Goal: Information Seeking & Learning: Learn about a topic

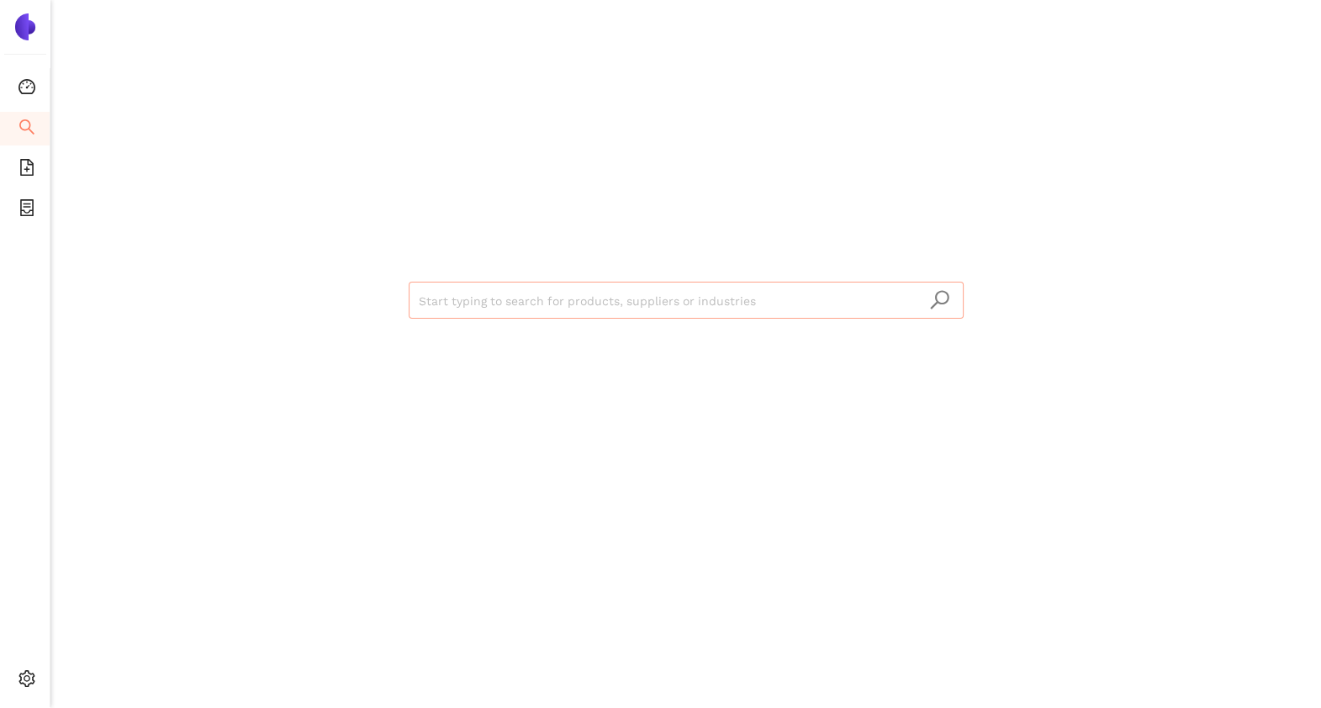
click at [434, 305] on input "search" at bounding box center [686, 300] width 535 height 37
click at [330, 324] on div "Start typing to search for products, suppliers or industries" at bounding box center [686, 298] width 1009 height 597
click at [24, 175] on span "file-add" at bounding box center [26, 170] width 17 height 34
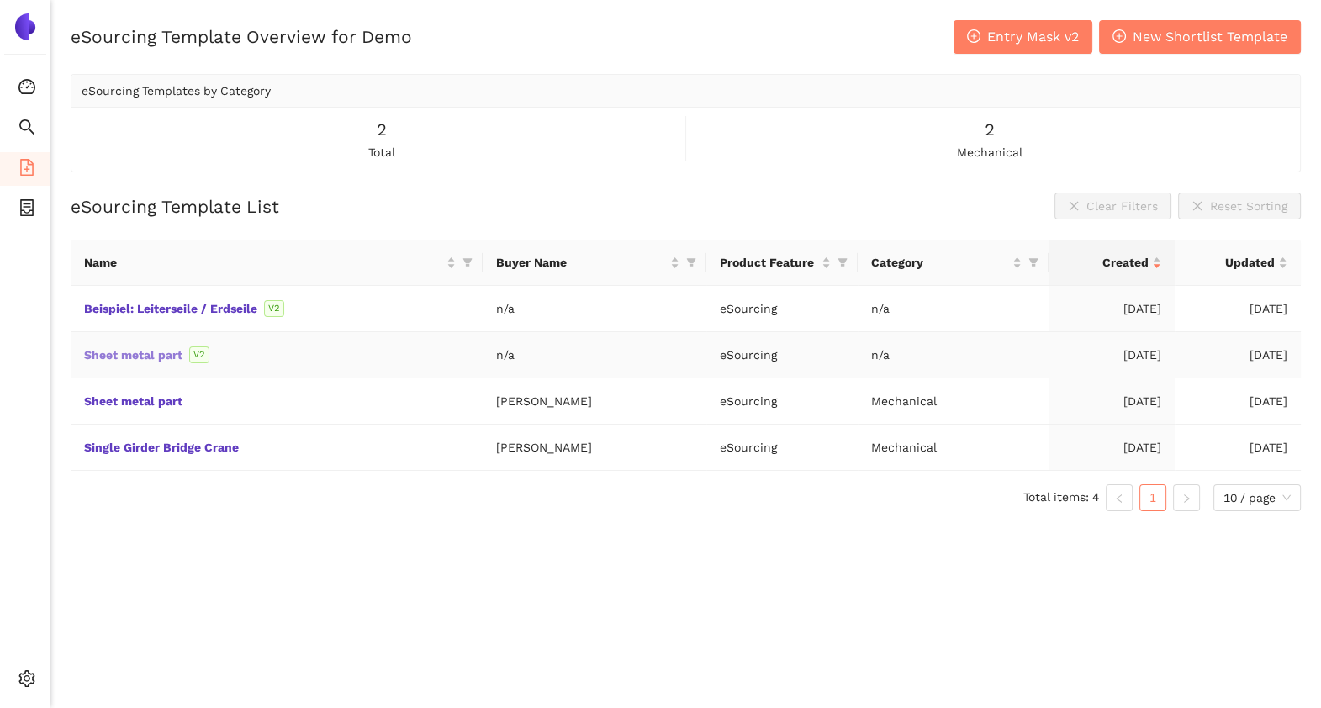
click at [0, 0] on link "Sheet metal part" at bounding box center [0, 0] width 0 height 0
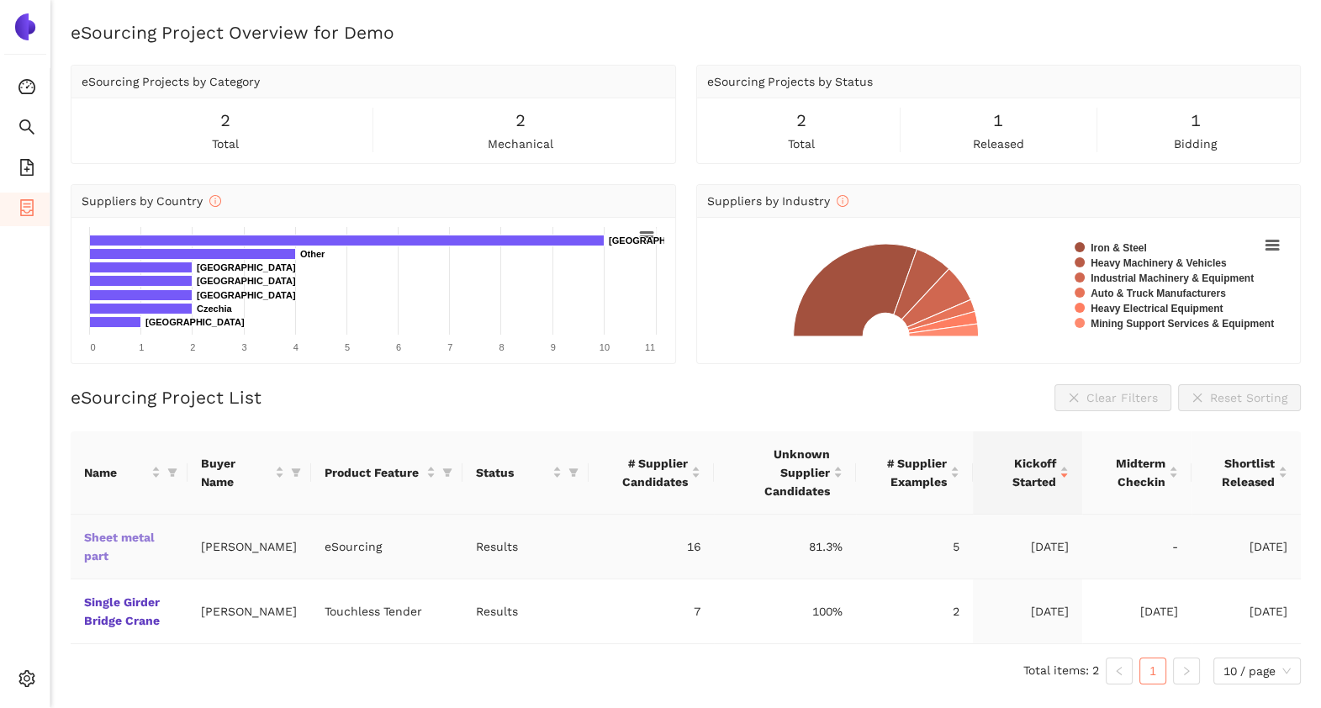
click at [0, 0] on link "Sheet metal part" at bounding box center [0, 0] width 0 height 0
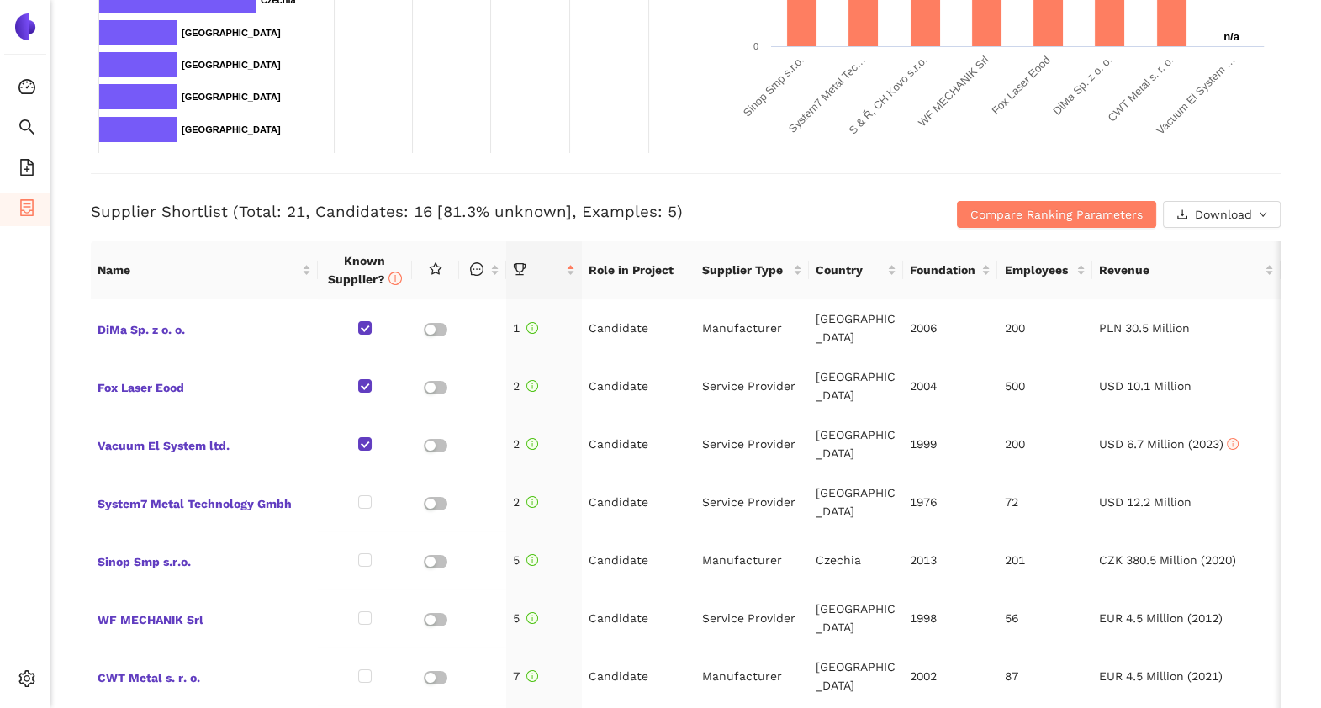
scroll to position [531, 0]
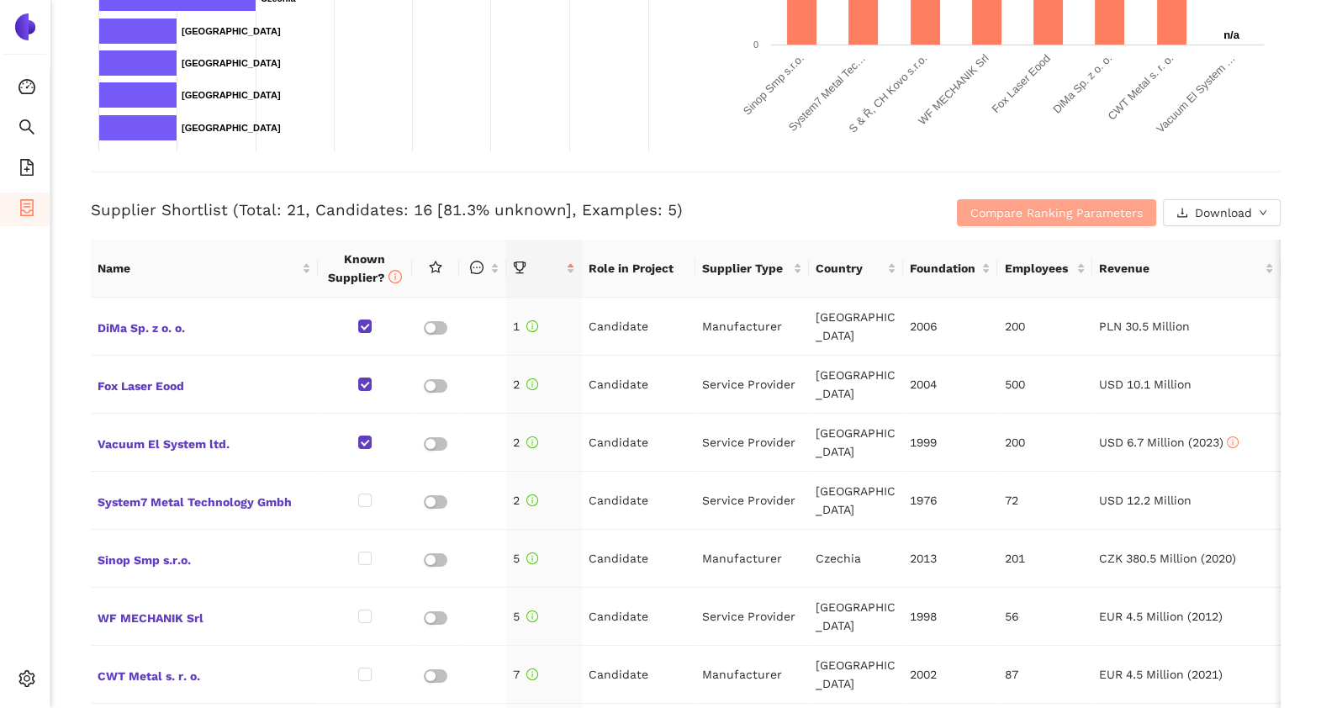
click at [1025, 216] on span "Compare Ranking Parameters" at bounding box center [1056, 212] width 172 height 18
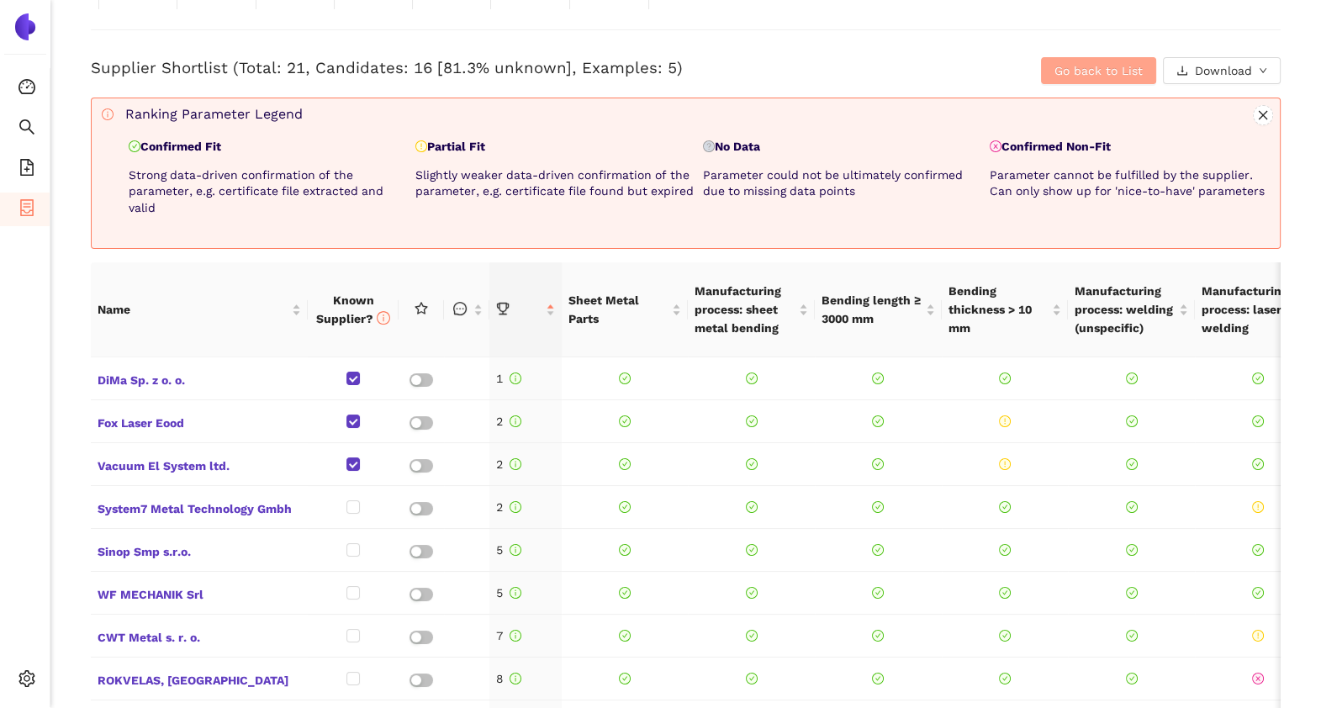
scroll to position [674, 0]
click at [189, 141] on p "Confirmed Fit" at bounding box center [269, 146] width 280 height 17
drag, startPoint x: 189, startPoint y: 141, endPoint x: 165, endPoint y: 153, distance: 27.1
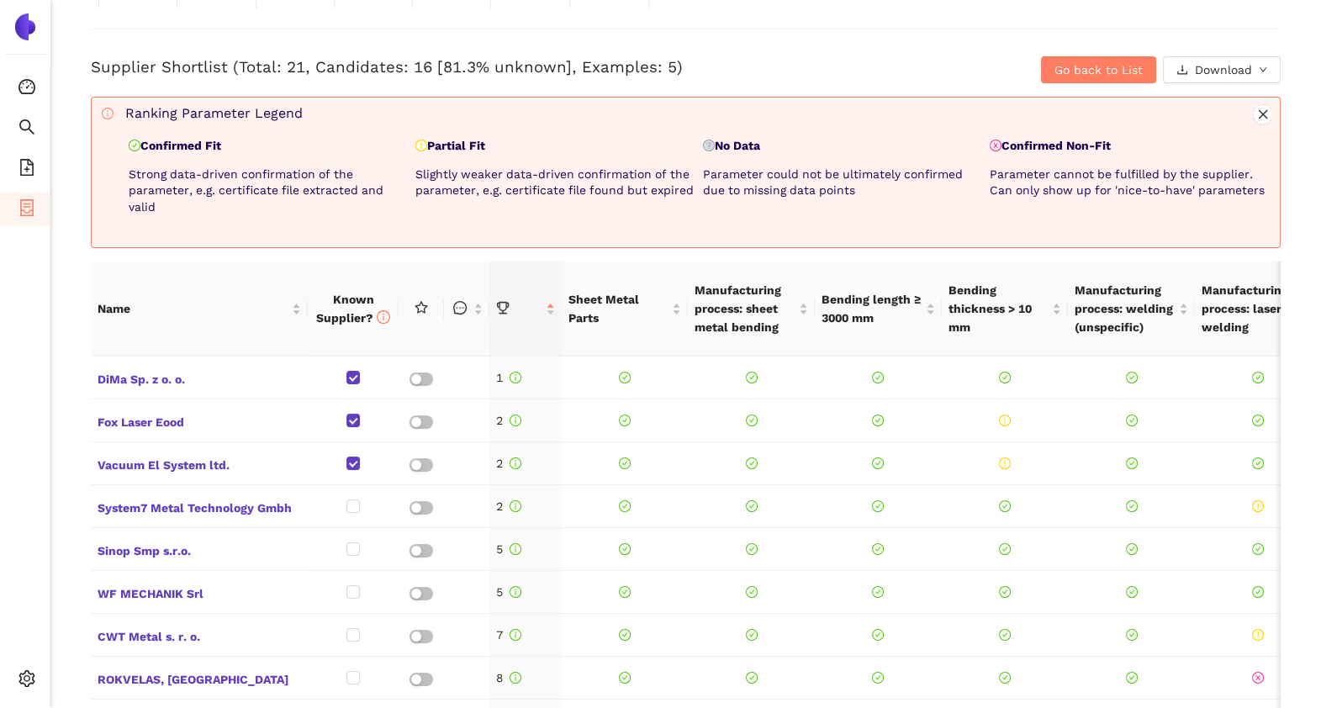
click at [165, 153] on div "Confirmed Fit Strong data-driven confirmation of the parameter, e.g. certificat…" at bounding box center [268, 182] width 287 height 89
click at [237, 173] on p "Strong data-driven confirmation of the parameter, e.g. certificate file extract…" at bounding box center [269, 191] width 280 height 50
drag, startPoint x: 237, startPoint y: 173, endPoint x: 446, endPoint y: 138, distance: 211.4
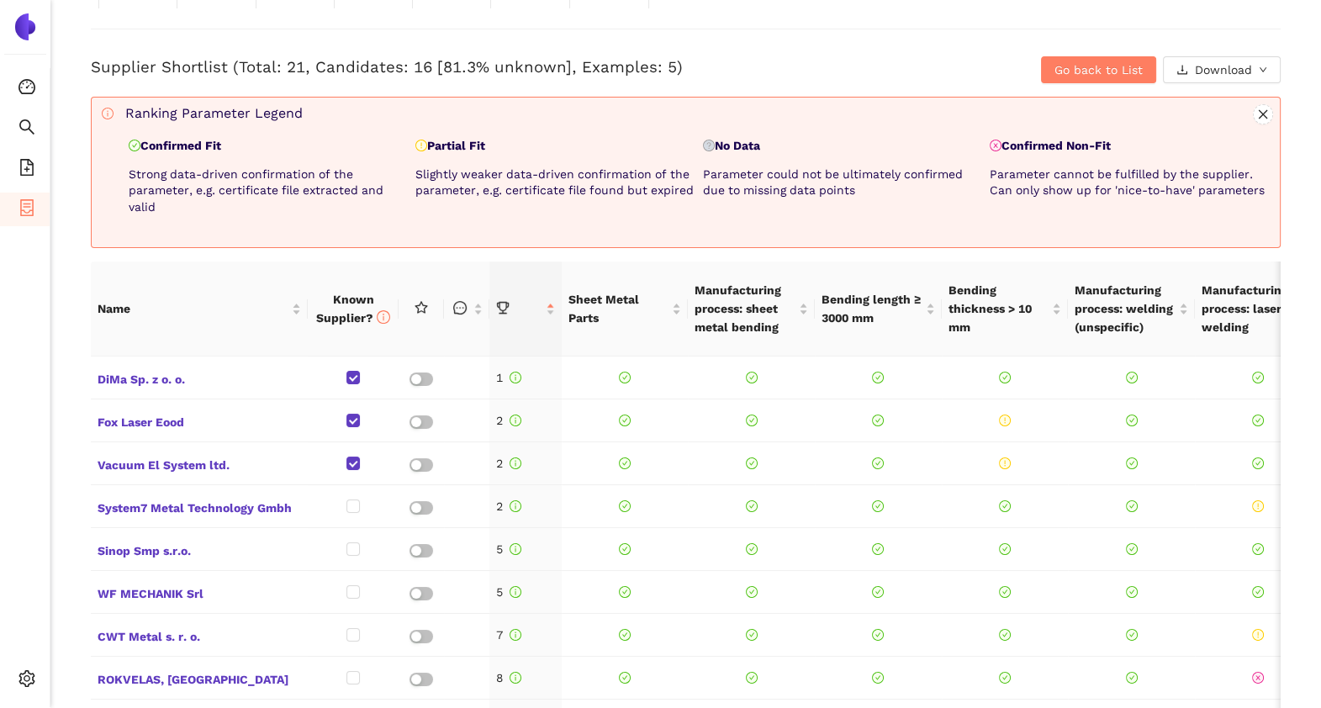
click at [446, 138] on p "Partial Fit" at bounding box center [555, 146] width 280 height 17
click at [445, 171] on p "Slightly weaker data-driven confirmation of the parameter, e.g. certificate fil…" at bounding box center [555, 182] width 280 height 33
click at [1054, 61] on span "Go back to List" at bounding box center [1098, 70] width 88 height 18
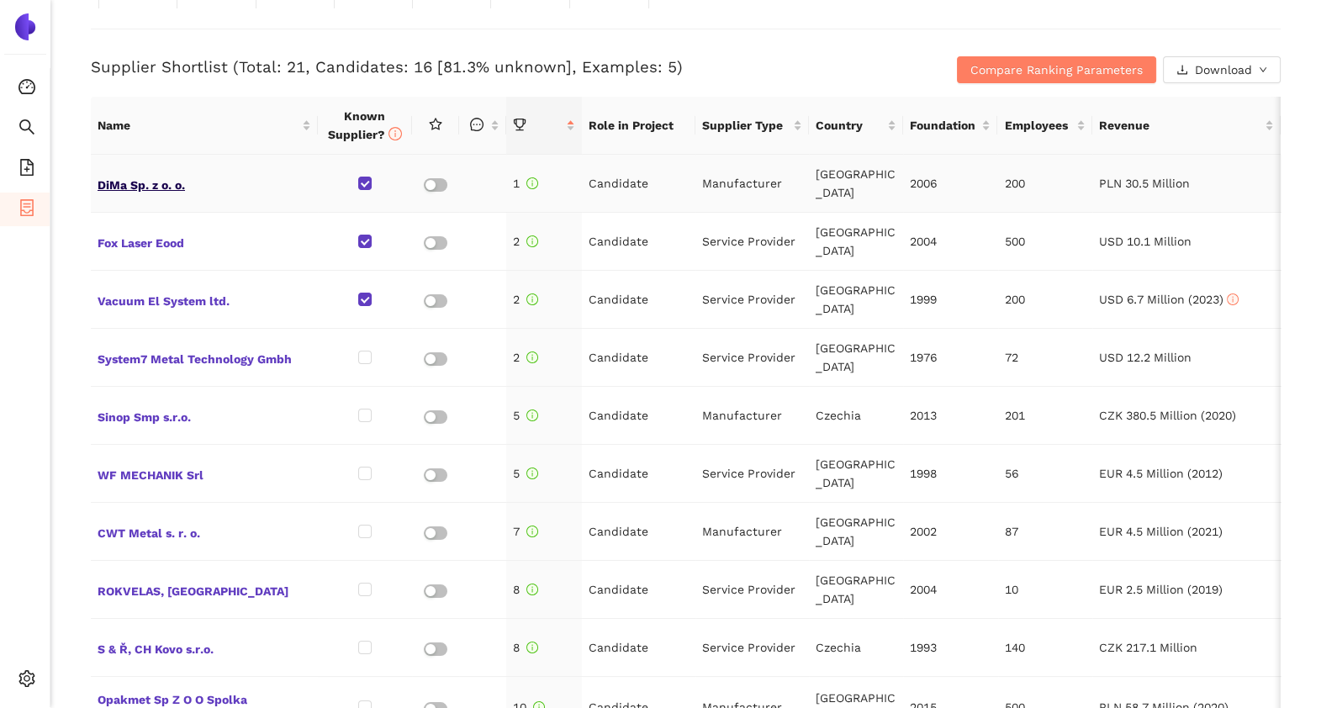
click at [156, 191] on span "DiMa Sp. z o. o." at bounding box center [205, 183] width 214 height 22
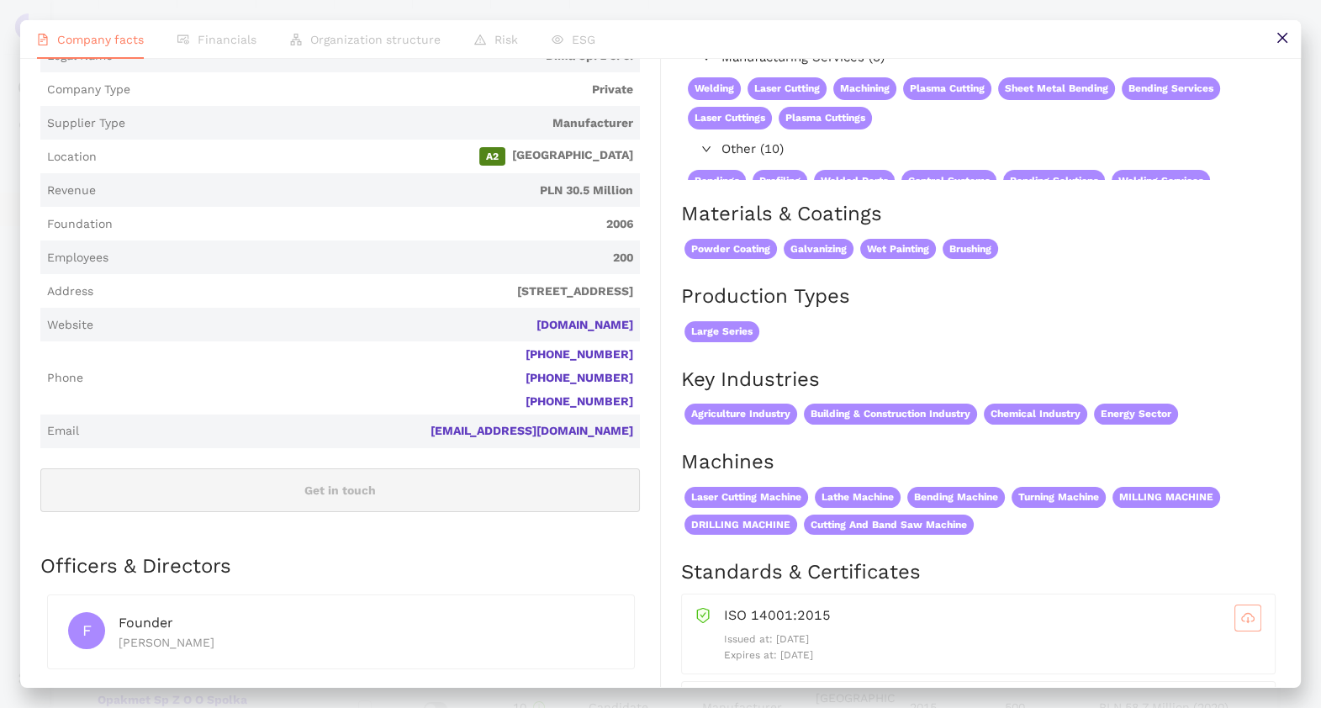
scroll to position [0, 0]
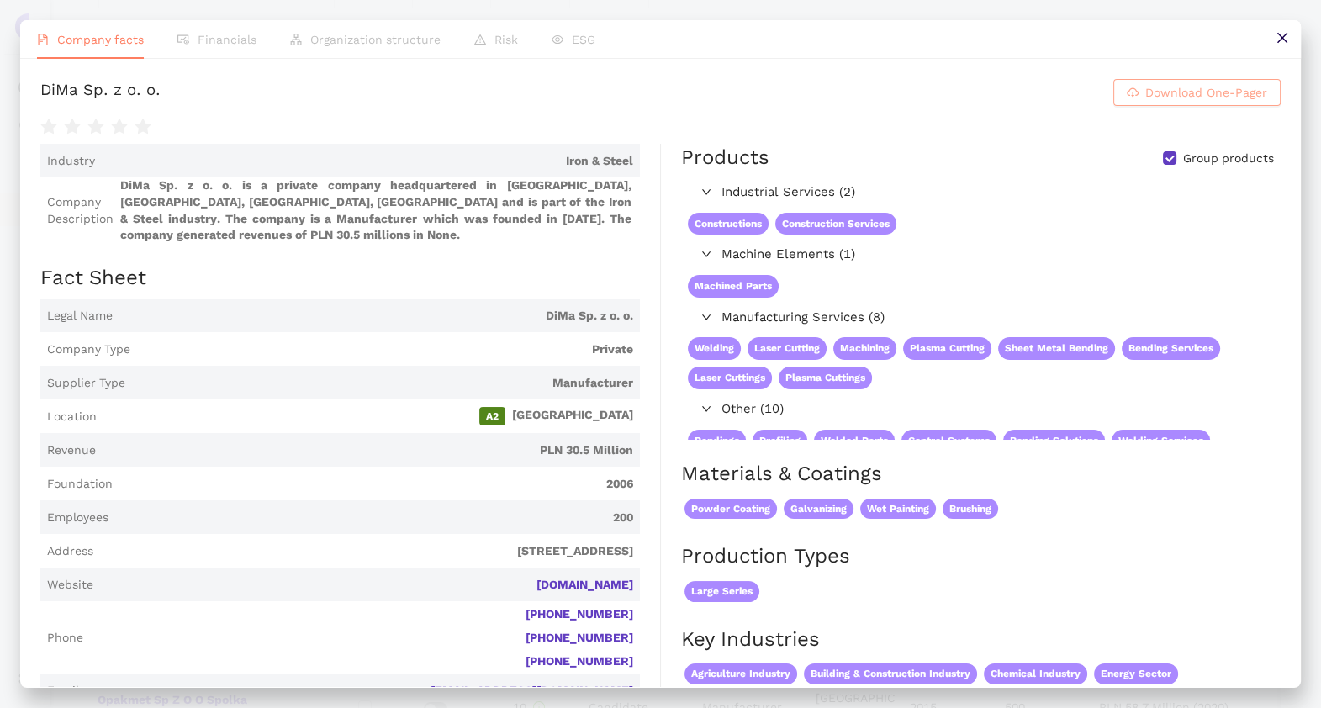
click at [1181, 102] on span "Download One-Pager" at bounding box center [1206, 92] width 122 height 18
click at [1274, 43] on button at bounding box center [1282, 39] width 38 height 38
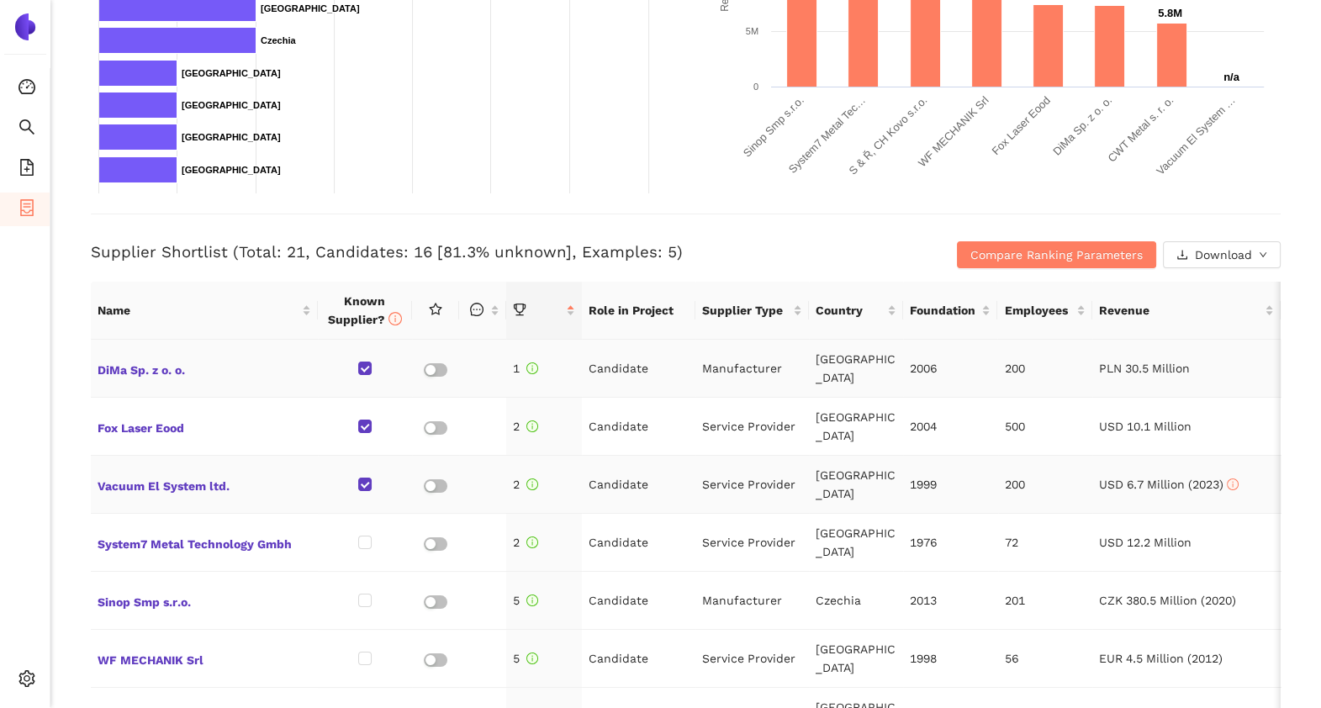
scroll to position [489, 0]
click at [510, 248] on h3 "Supplier Shortlist (Total: 21, Candidates: 16 [81.3% unknown], Examples: 5)" at bounding box center [487, 252] width 793 height 22
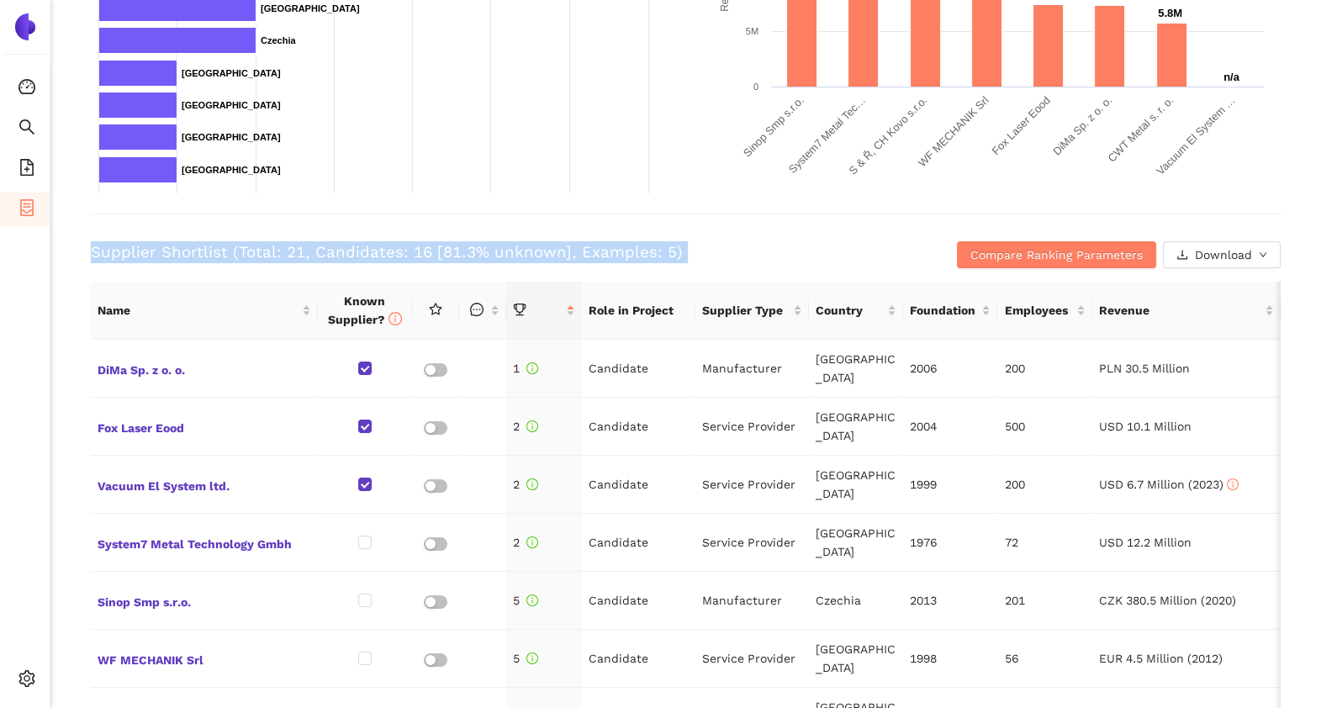
click at [510, 248] on h3 "Supplier Shortlist (Total: 21, Candidates: 16 [81.3% unknown], Examples: 5)" at bounding box center [487, 252] width 793 height 22
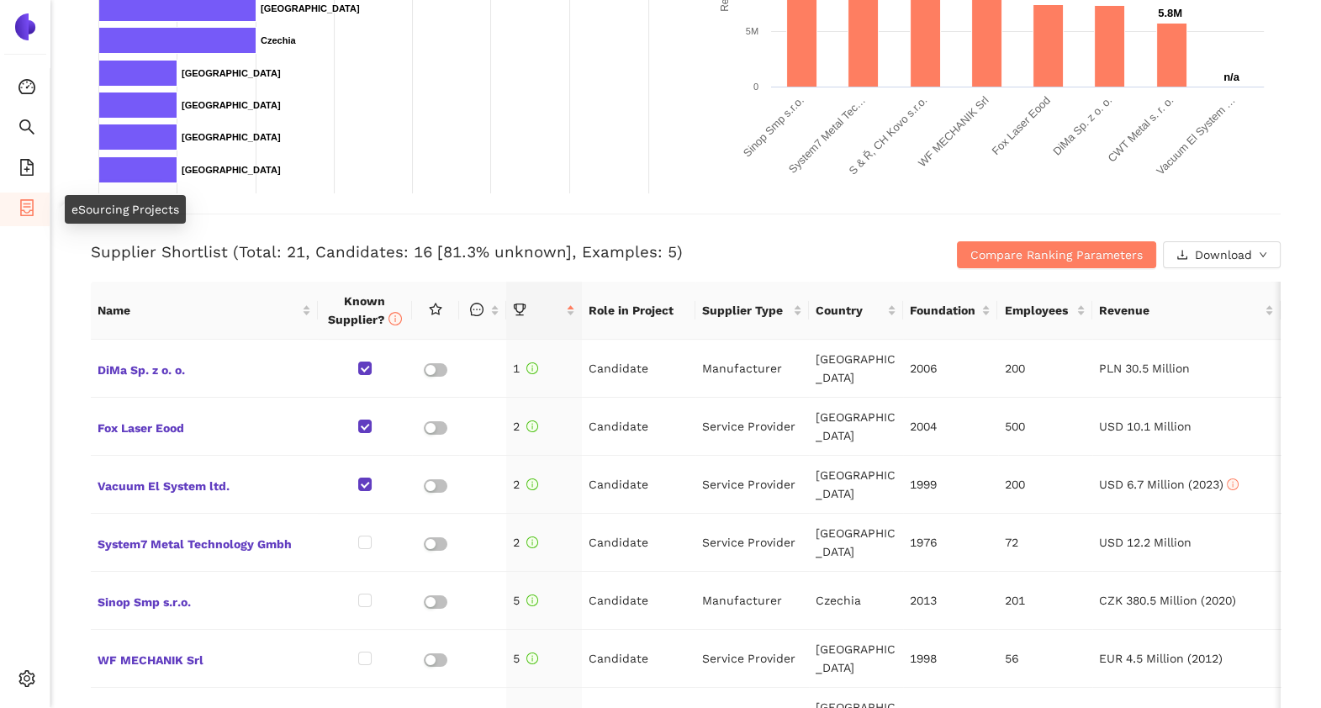
click at [28, 193] on span "container" at bounding box center [26, 210] width 17 height 34
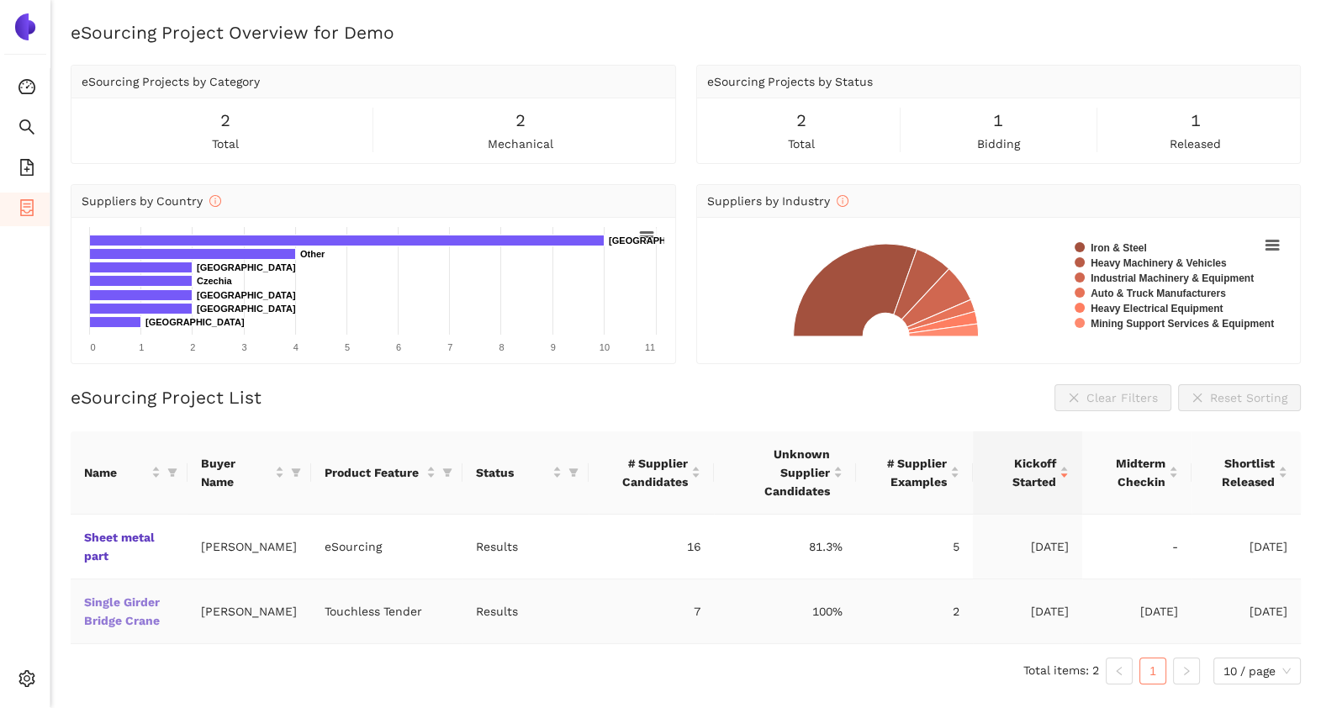
click at [0, 0] on link "Single Girder Bridge Crane" at bounding box center [0, 0] width 0 height 0
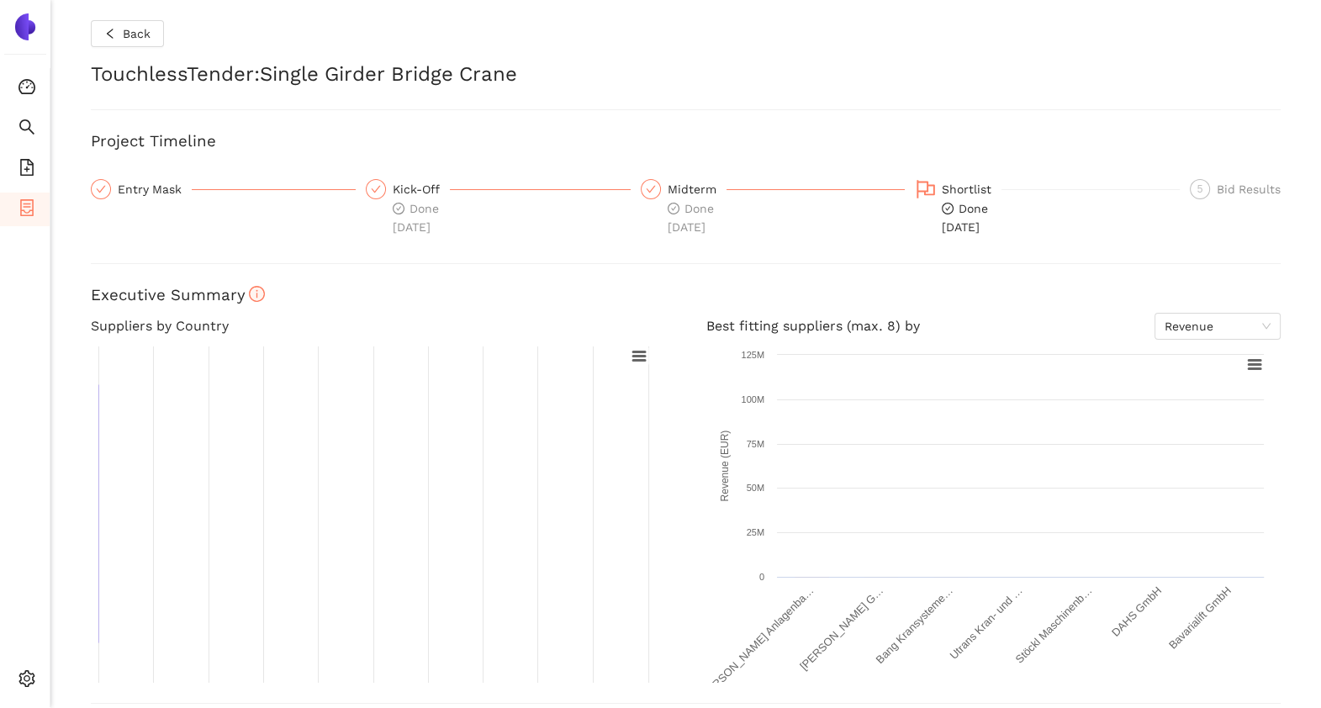
checkbox input "true"
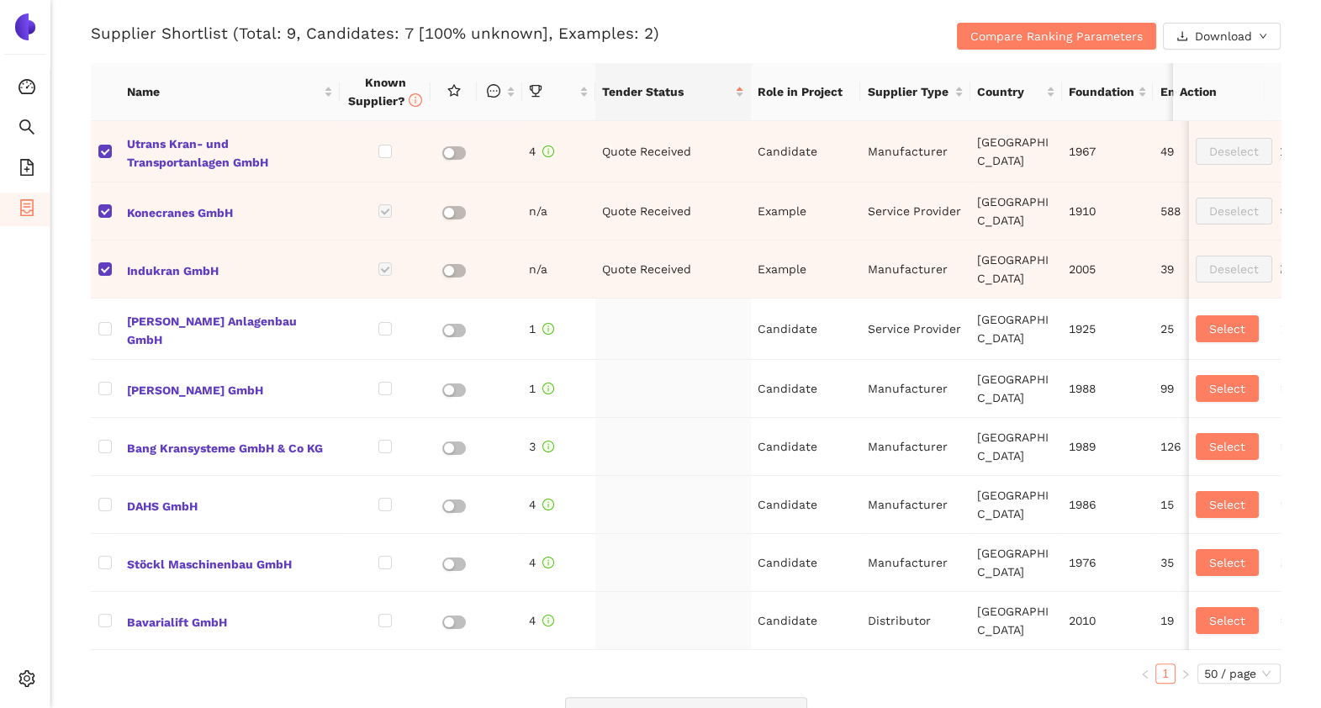
scroll to position [709, 0]
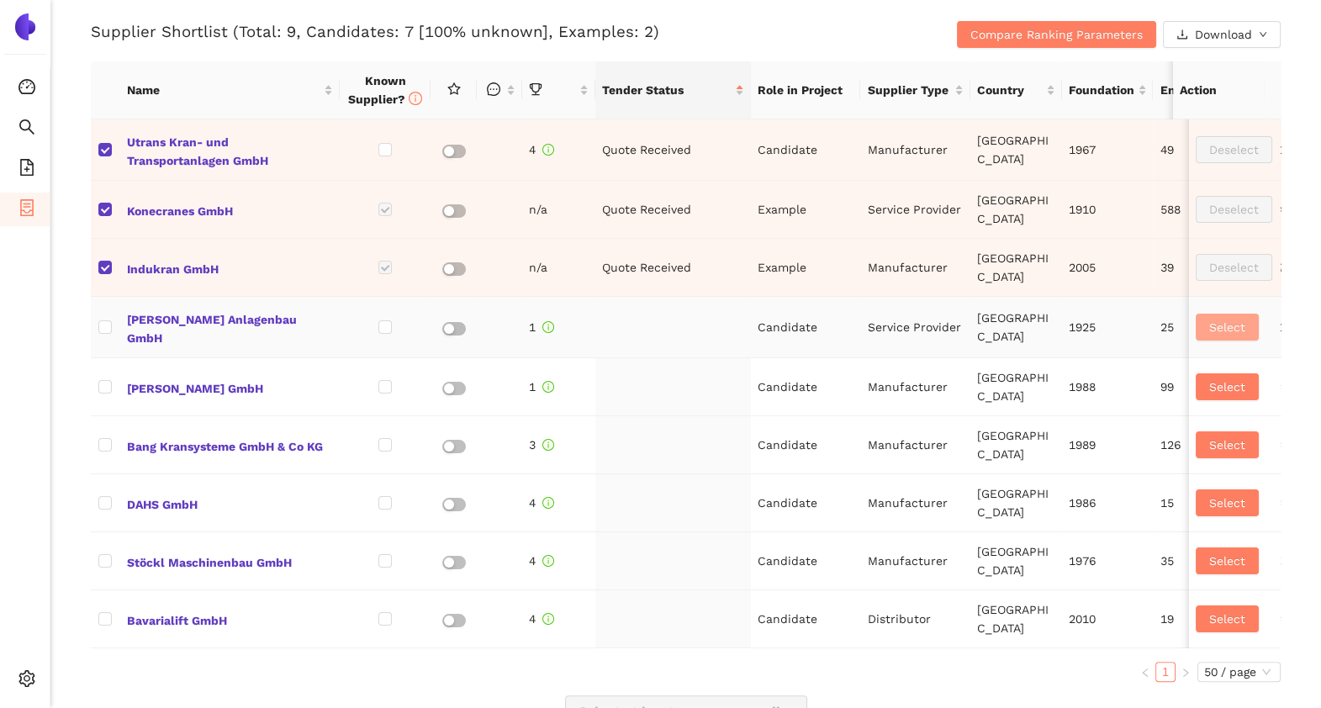
click at [1209, 318] on span "Select" at bounding box center [1227, 327] width 36 height 18
checkbox input "true"
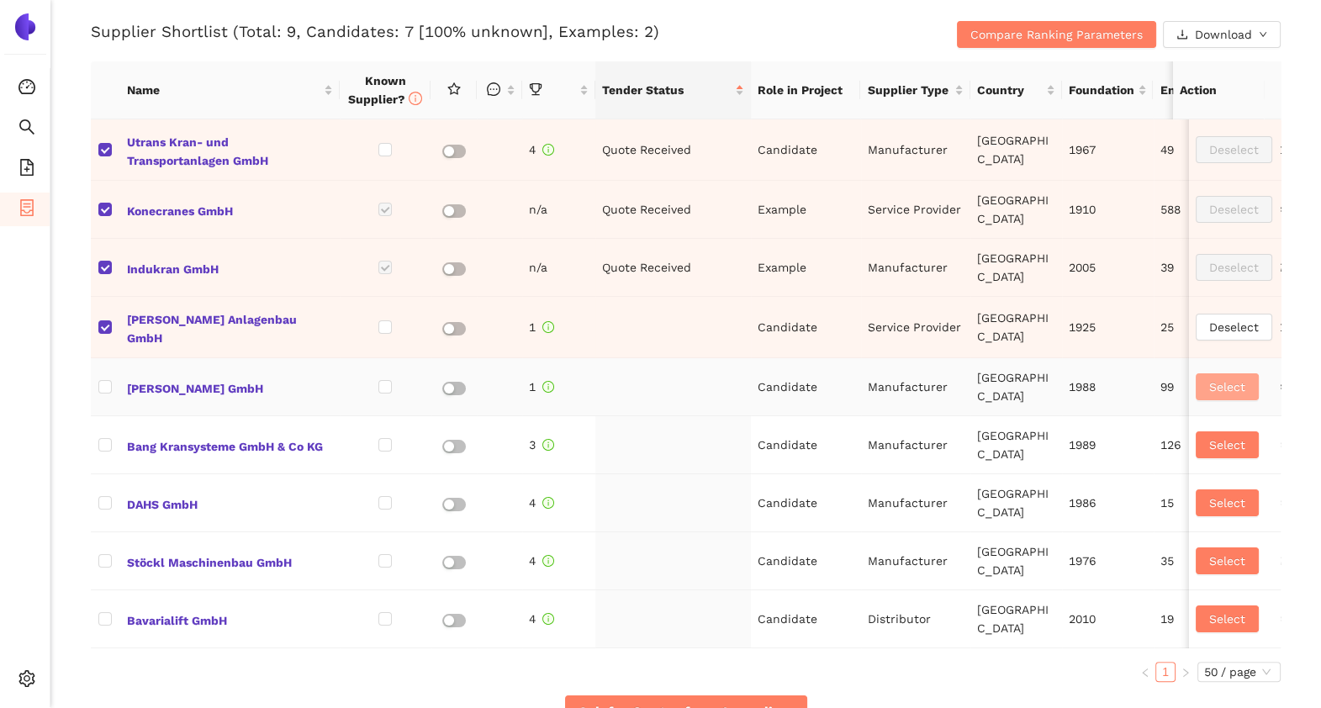
click at [1209, 377] on span "Select" at bounding box center [1227, 386] width 36 height 18
checkbox input "true"
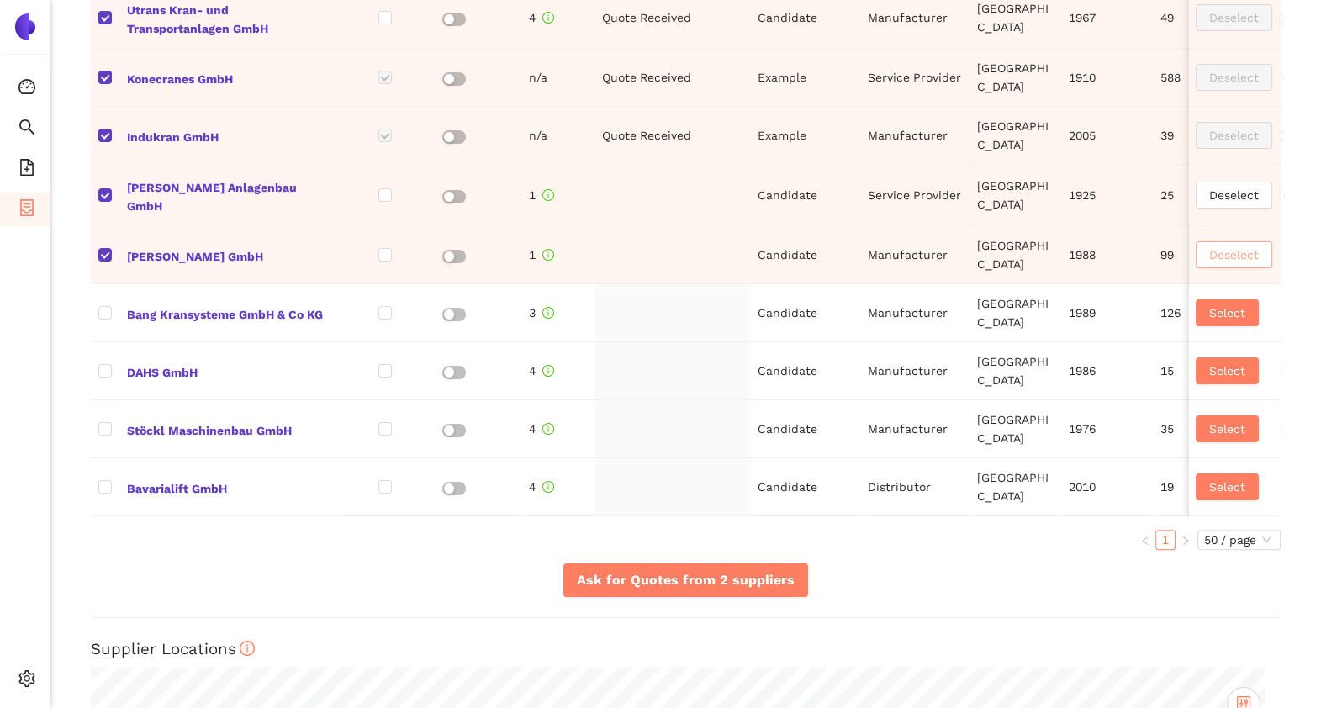
scroll to position [842, 0]
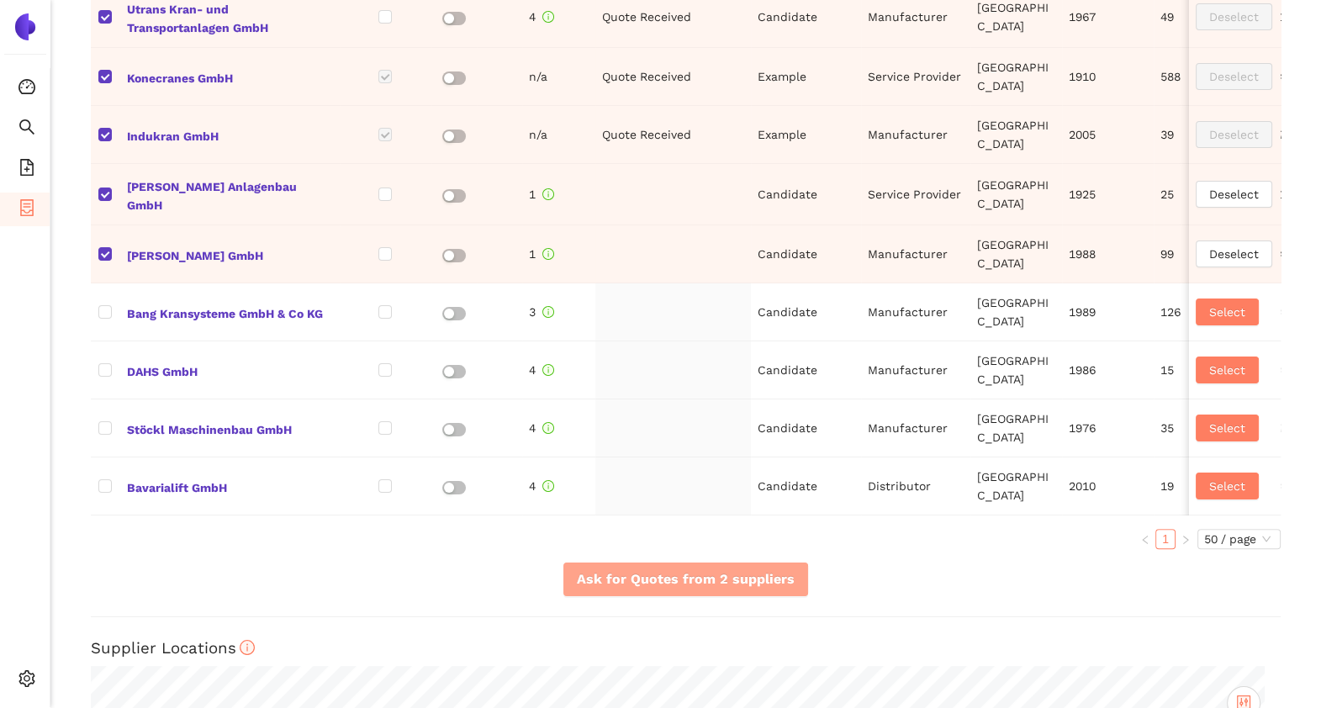
click at [648, 587] on span "Ask for Quotes from 2 suppliers" at bounding box center [686, 578] width 218 height 21
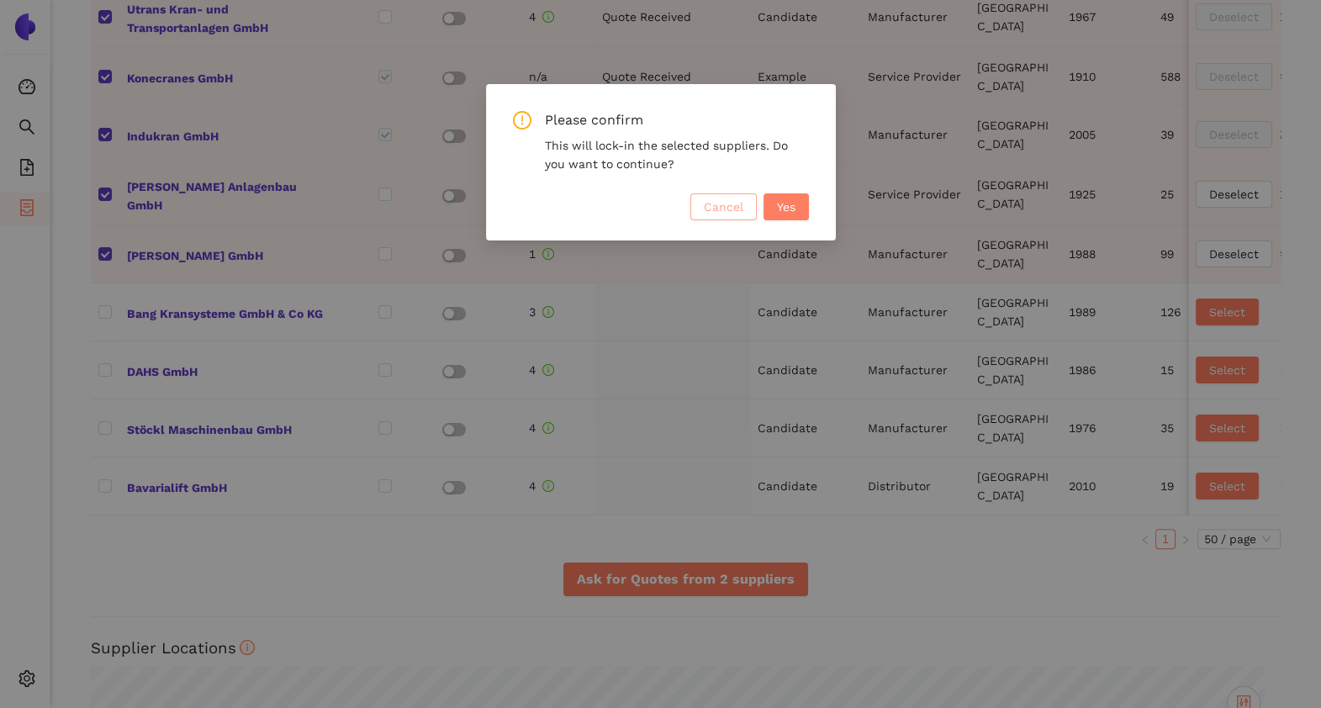
click at [704, 216] on button "Cancel" at bounding box center [723, 206] width 66 height 27
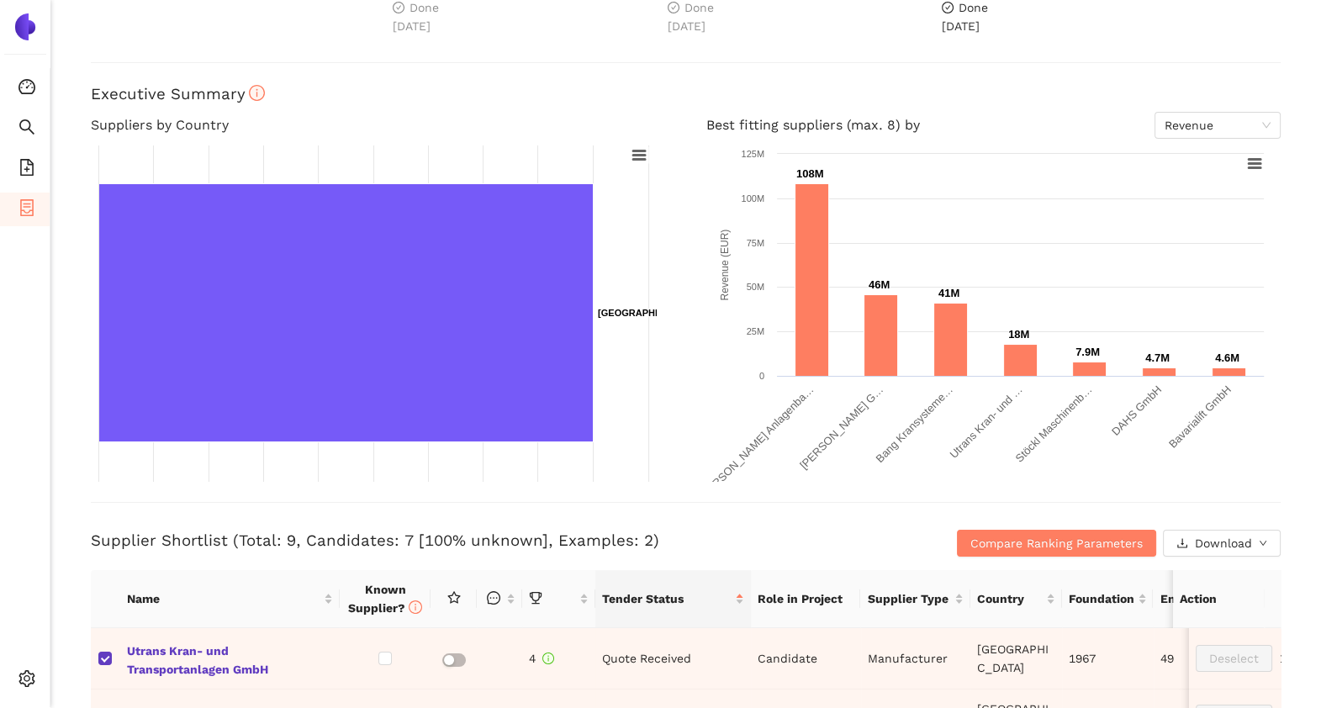
scroll to position [71, 0]
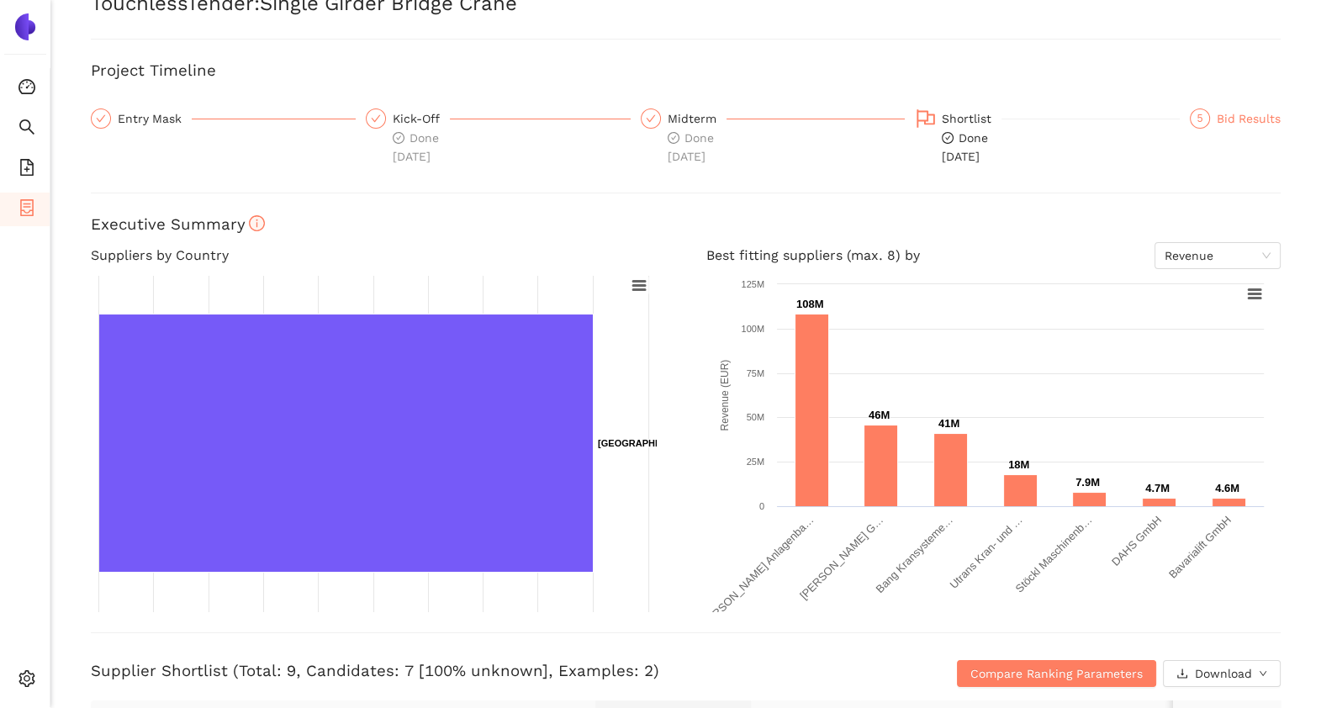
click at [1223, 122] on div "Bid Results" at bounding box center [1248, 118] width 64 height 20
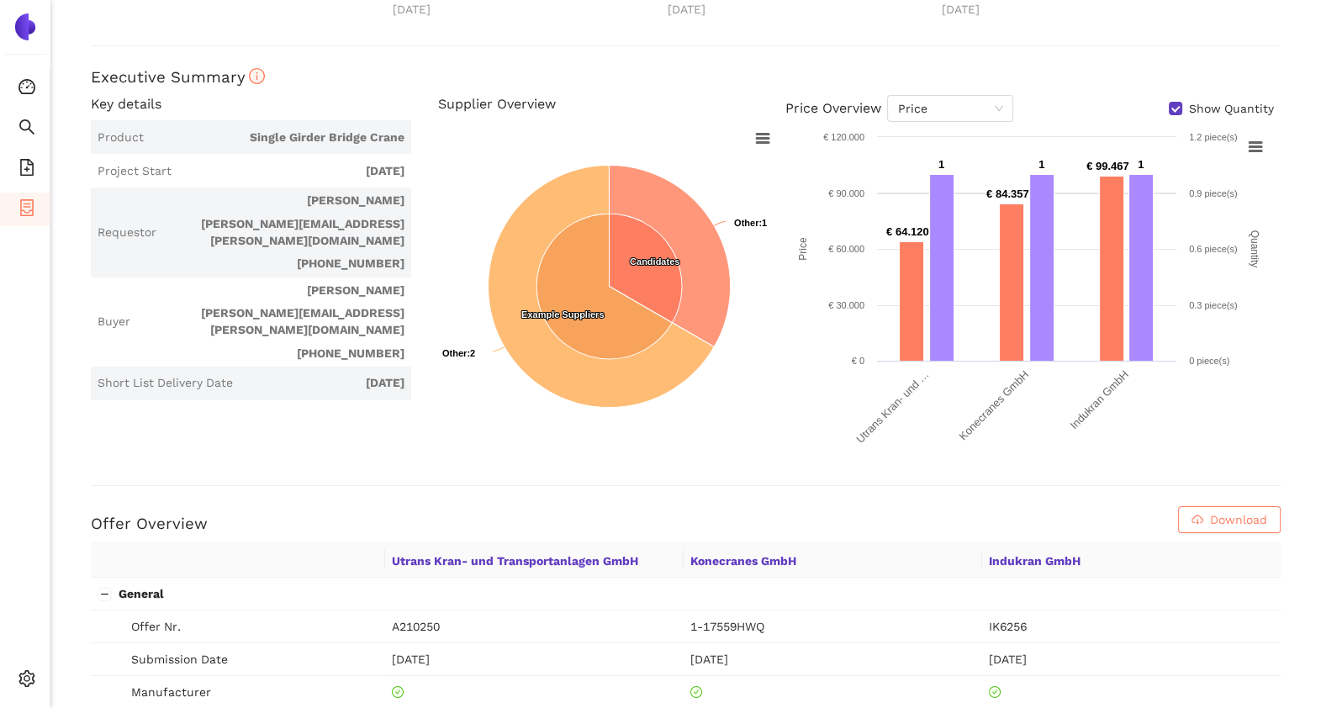
scroll to position [0, 0]
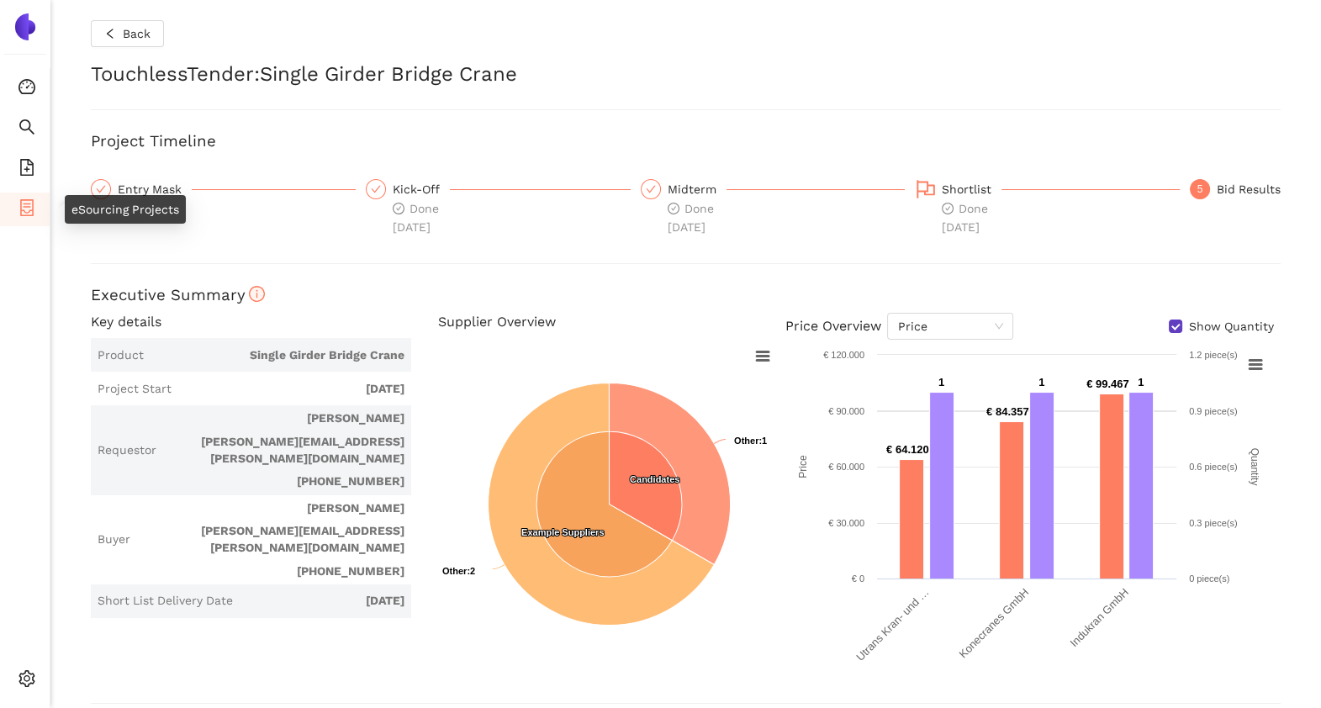
click at [29, 205] on icon "container" at bounding box center [26, 207] width 17 height 17
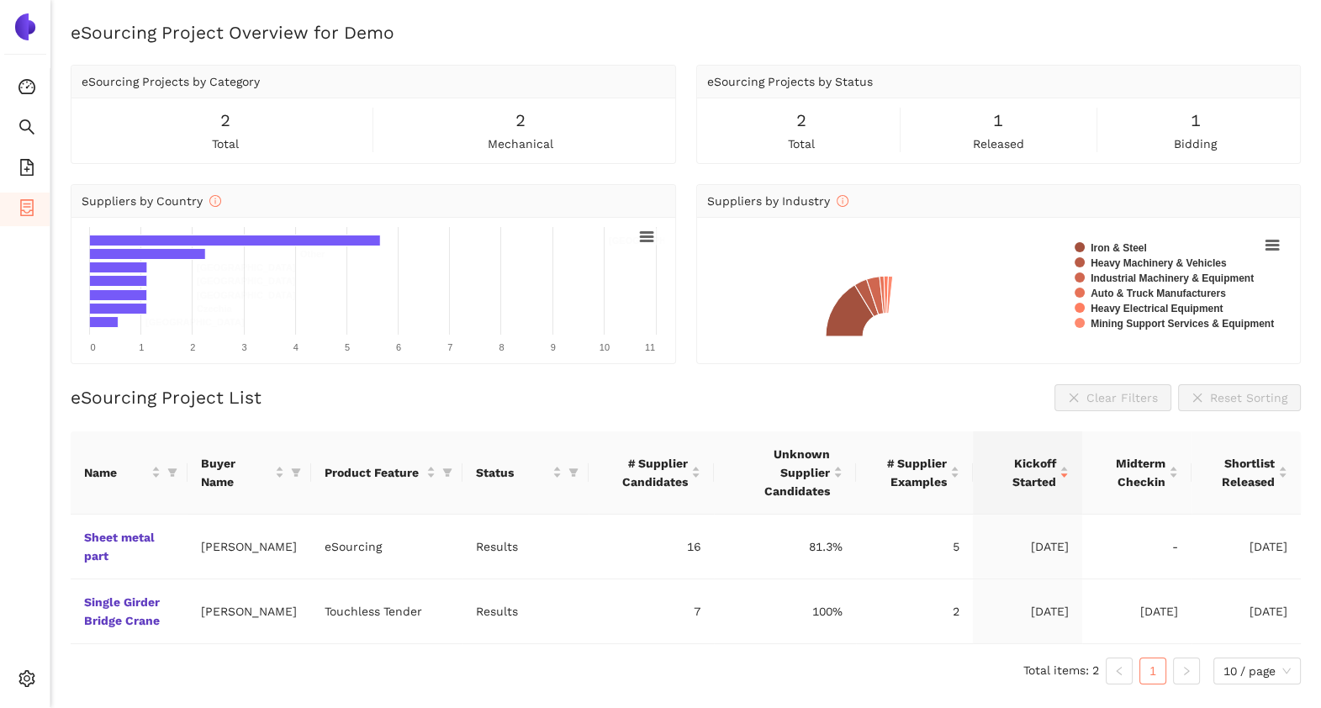
scroll to position [20, 0]
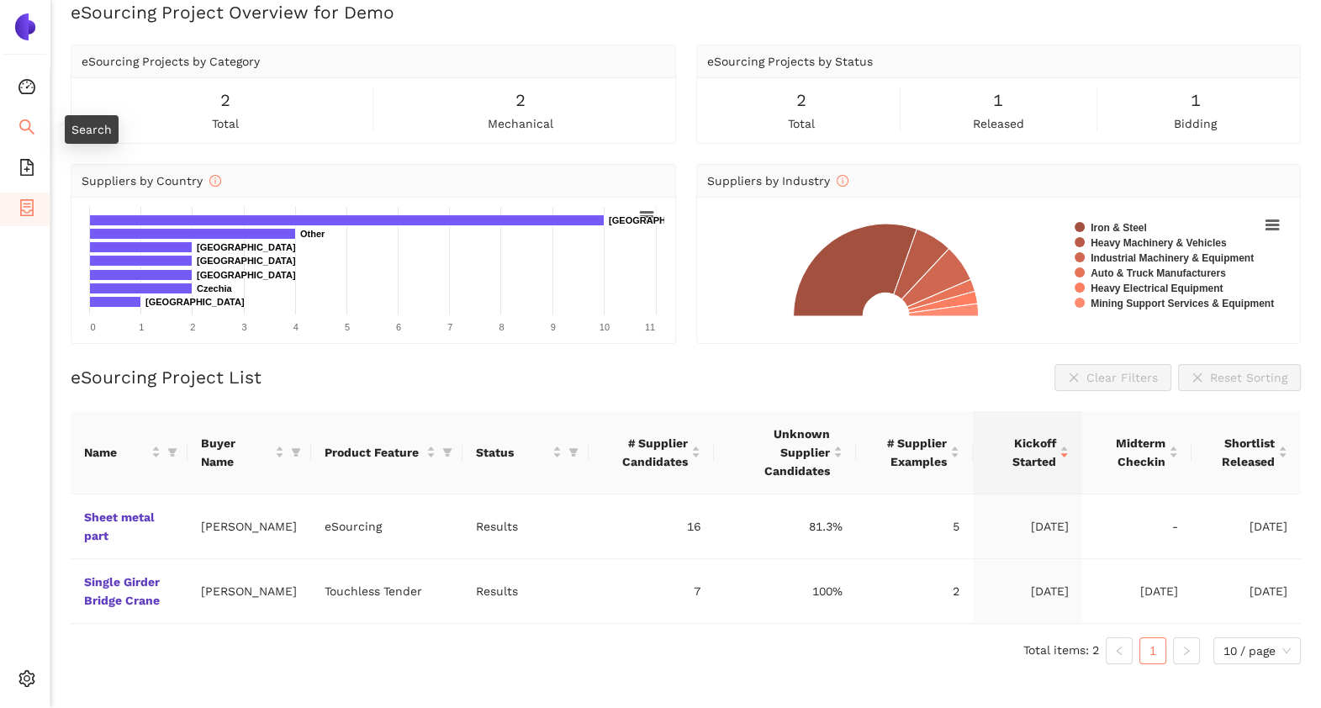
click at [21, 129] on icon "search" at bounding box center [26, 127] width 17 height 17
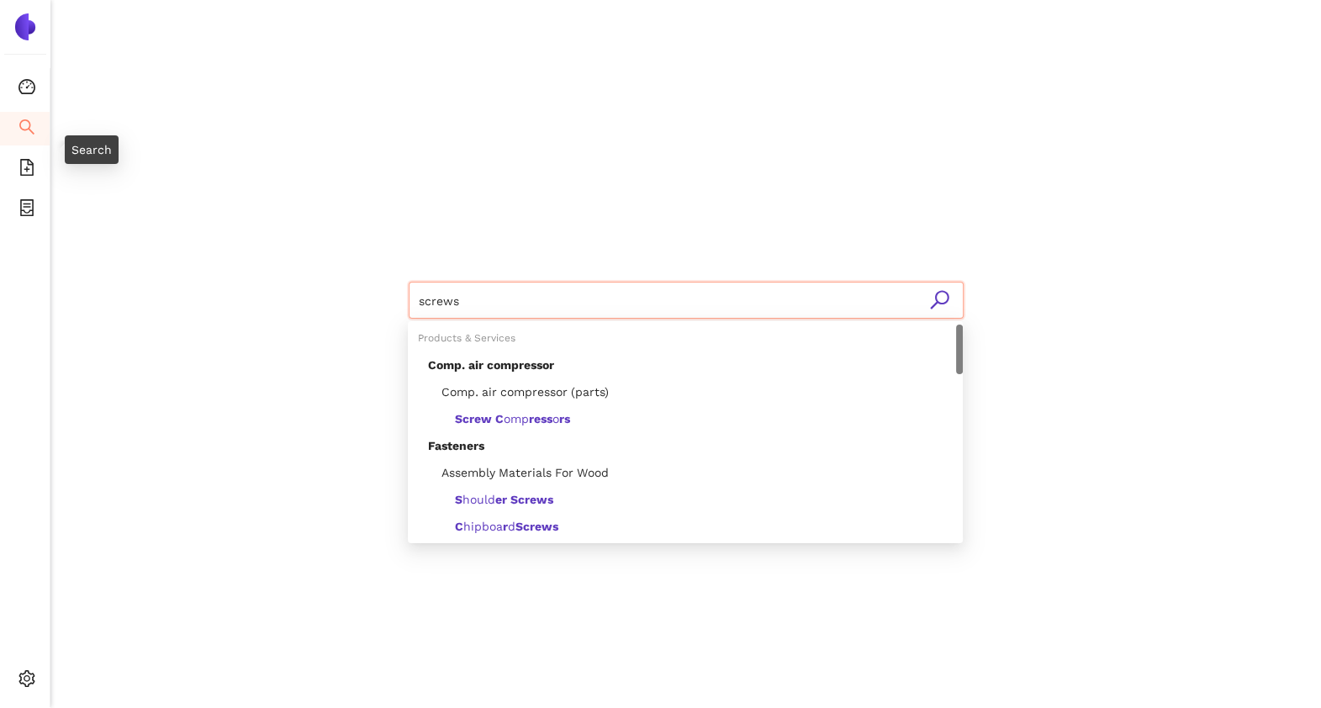
type input "screw"
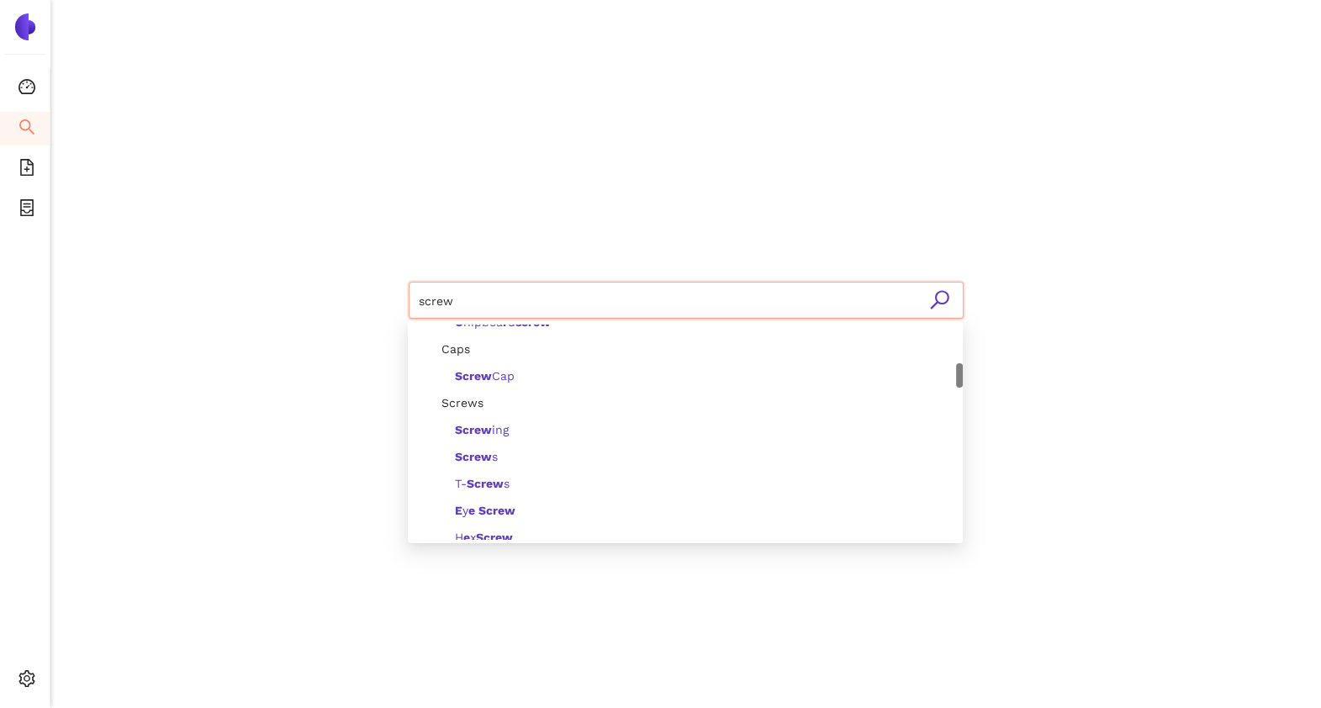
scroll to position [346, 0]
click at [481, 447] on b "Screw" at bounding box center [473, 448] width 37 height 13
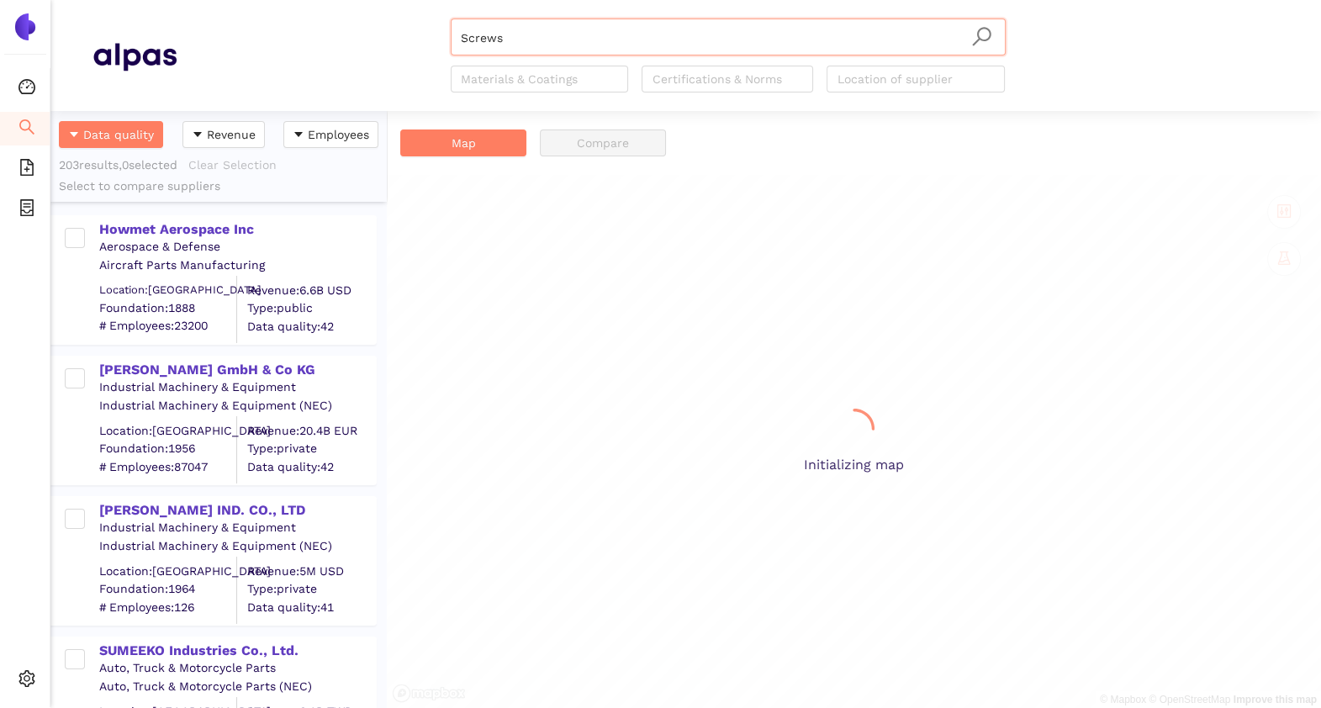
scroll to position [580, 319]
click at [244, 231] on div "Howmet Aerospace Inc" at bounding box center [237, 229] width 276 height 18
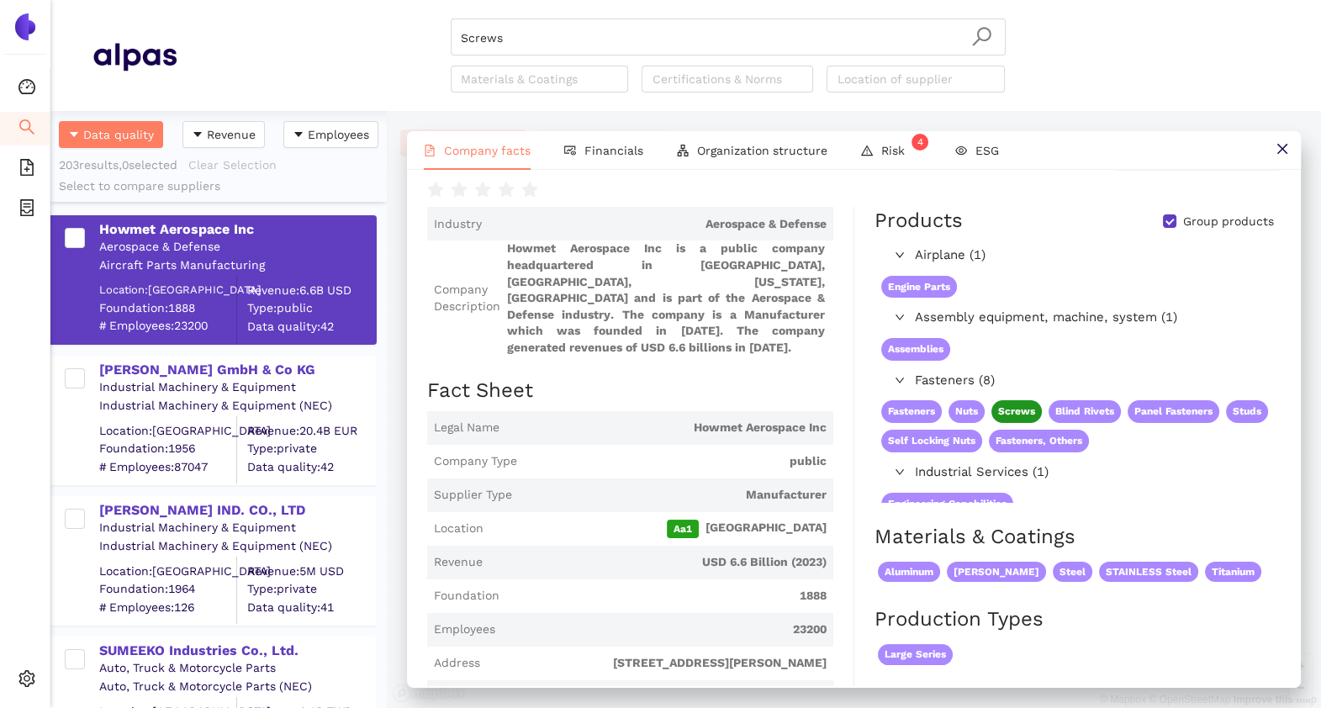
scroll to position [0, 0]
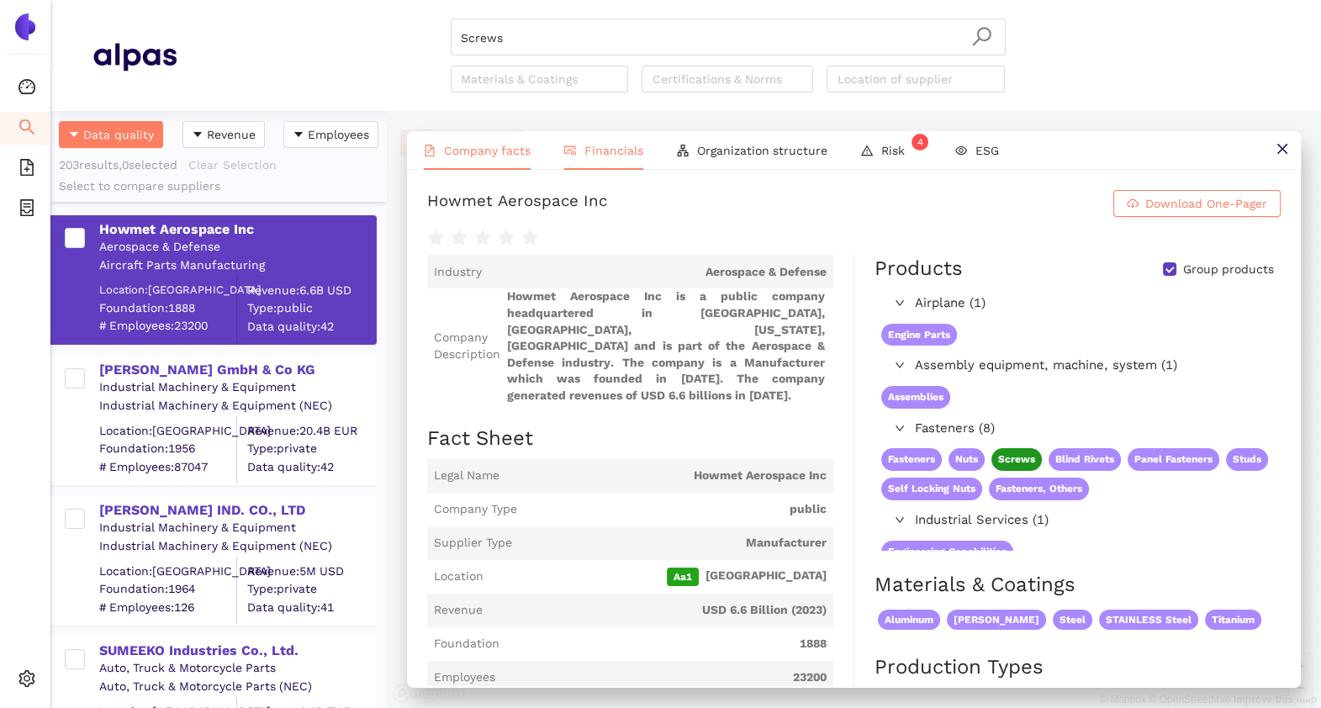
click at [617, 151] on span "Financials" at bounding box center [613, 150] width 59 height 13
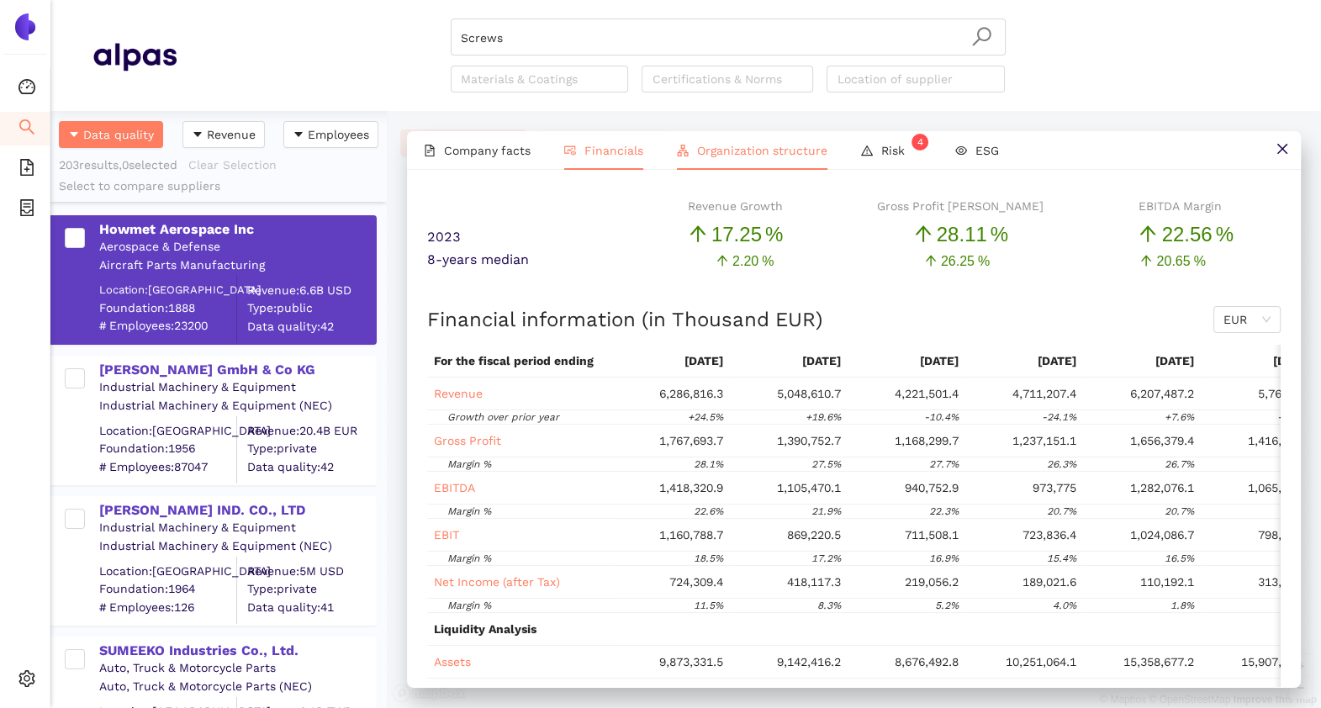
click at [709, 160] on li "Organization structure" at bounding box center [752, 150] width 184 height 39
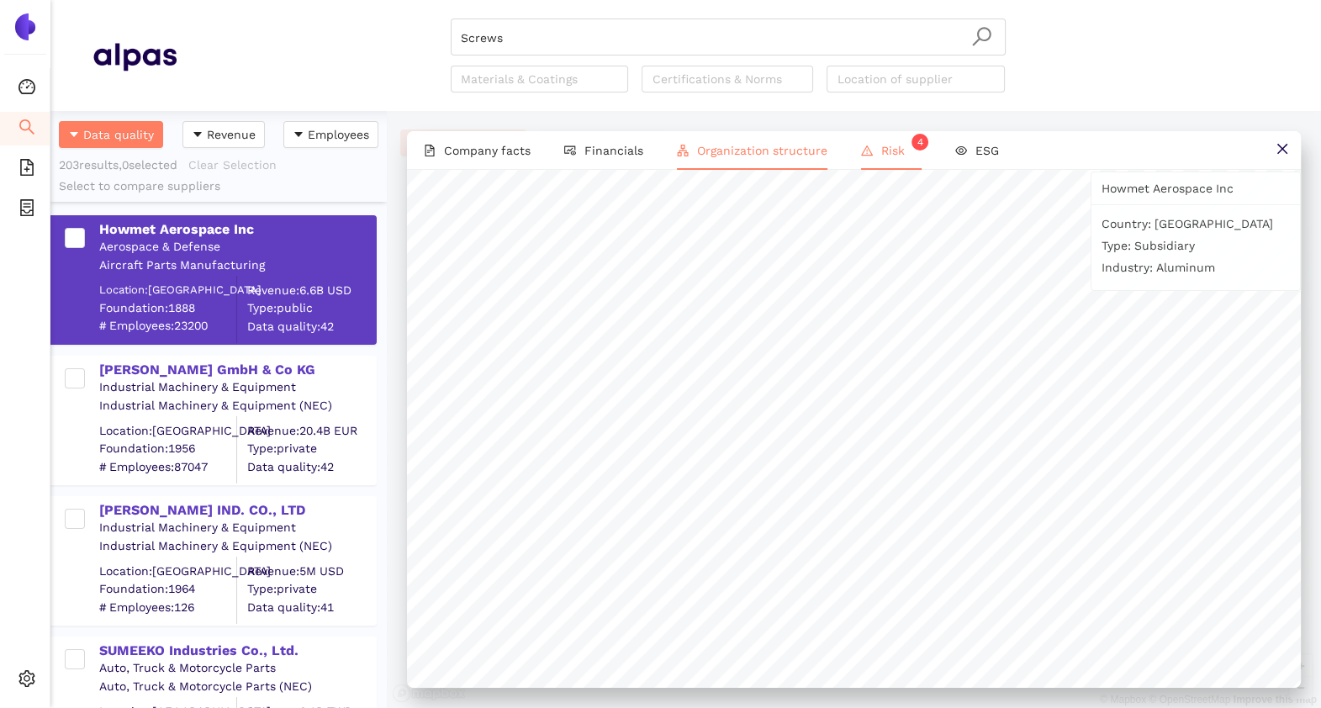
click at [883, 165] on li "Risk 4" at bounding box center [891, 150] width 94 height 39
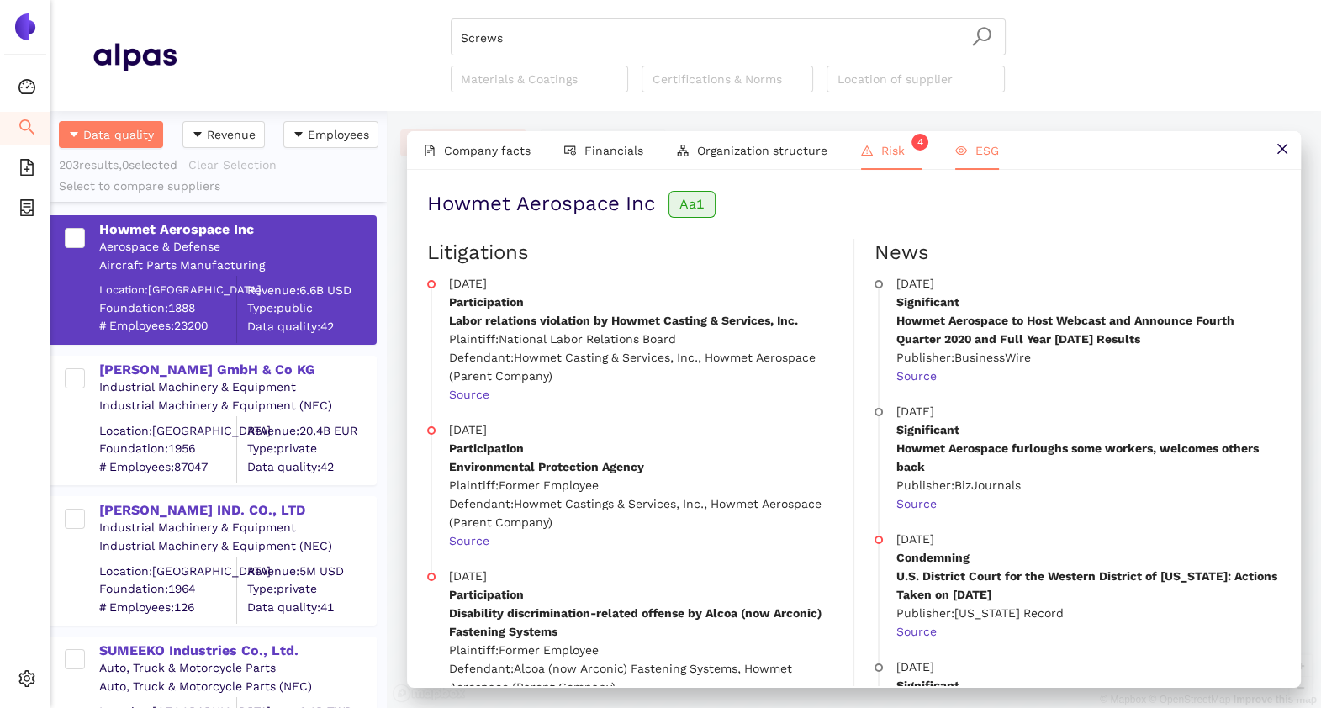
click at [975, 147] on span "ESG" at bounding box center [987, 150] width 24 height 13
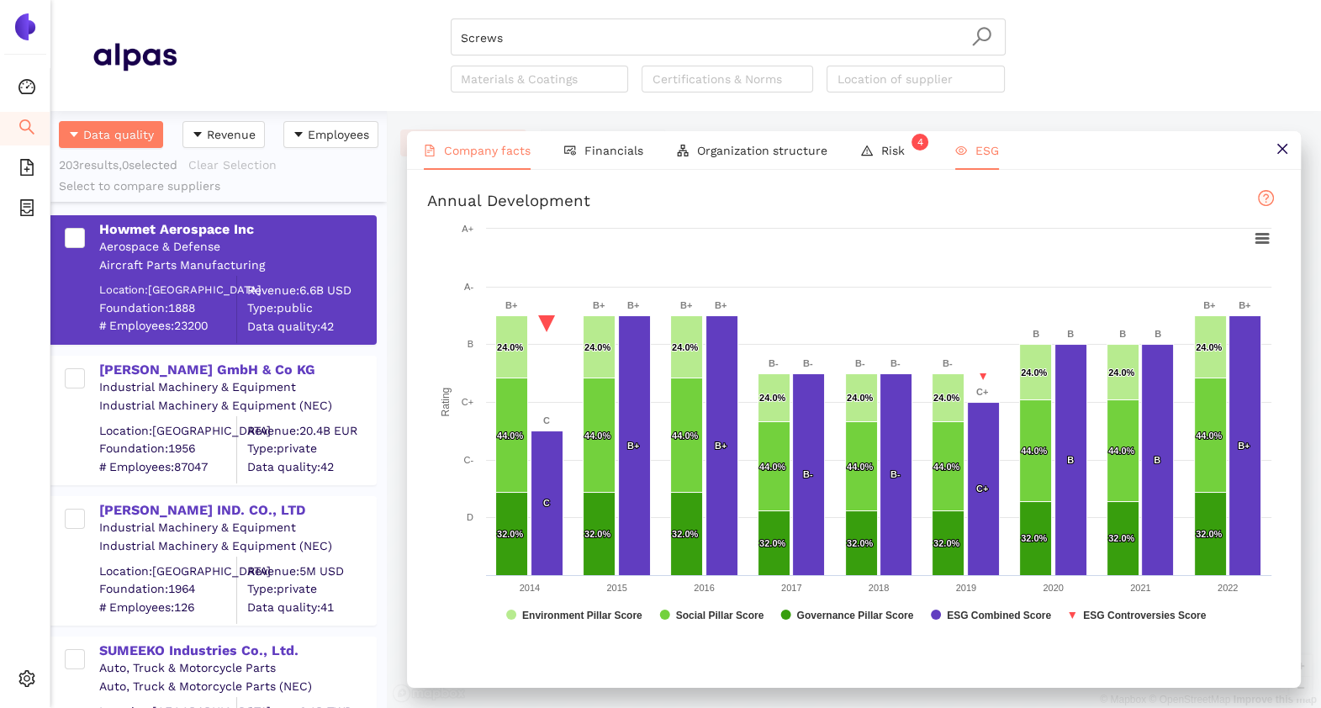
click at [488, 145] on span "Company facts" at bounding box center [487, 150] width 87 height 13
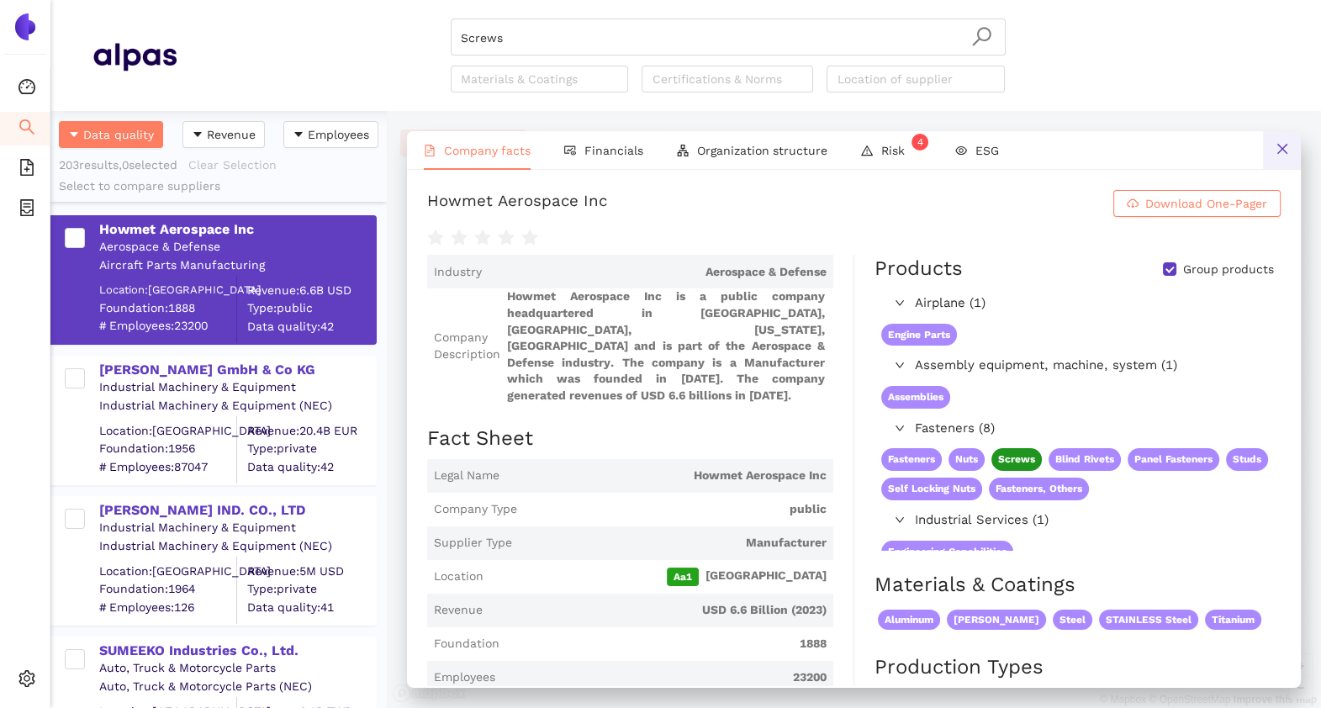
click at [1287, 152] on icon "close" at bounding box center [1281, 148] width 13 height 13
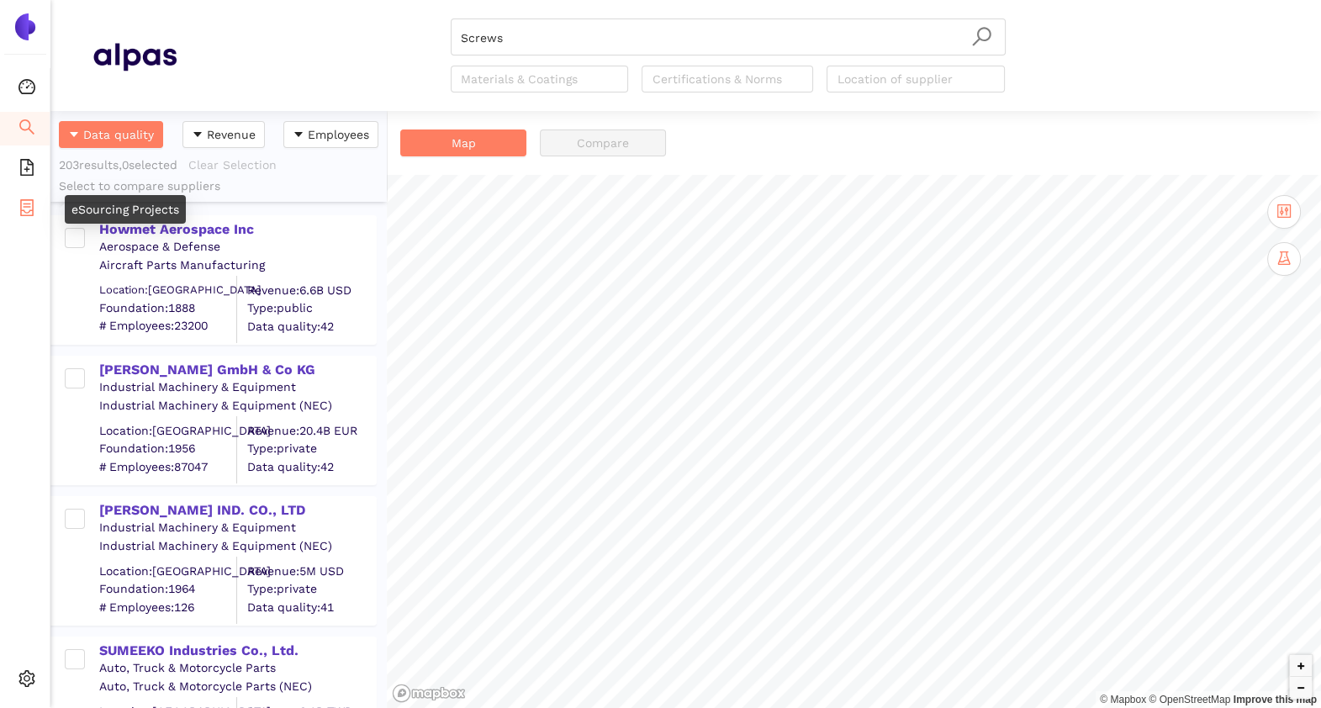
click at [18, 206] on icon "container" at bounding box center [26, 207] width 17 height 17
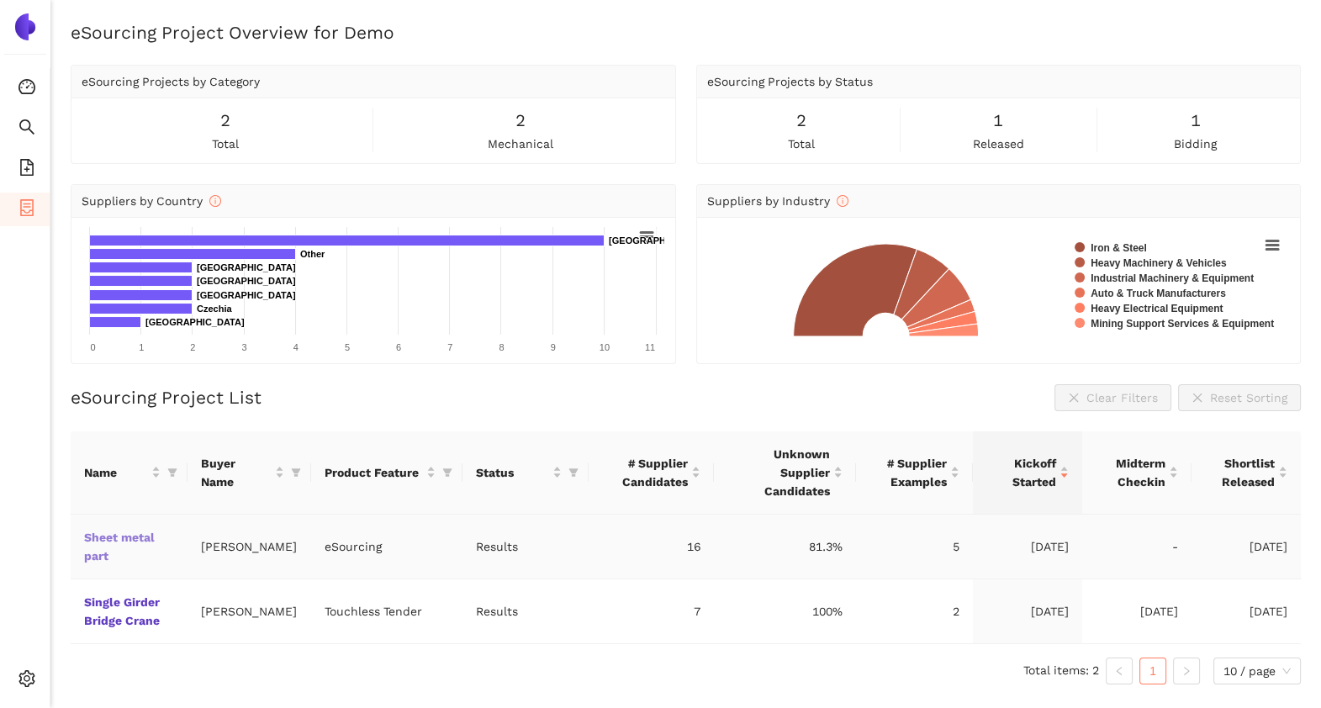
click at [0, 0] on link "Sheet metal part" at bounding box center [0, 0] width 0 height 0
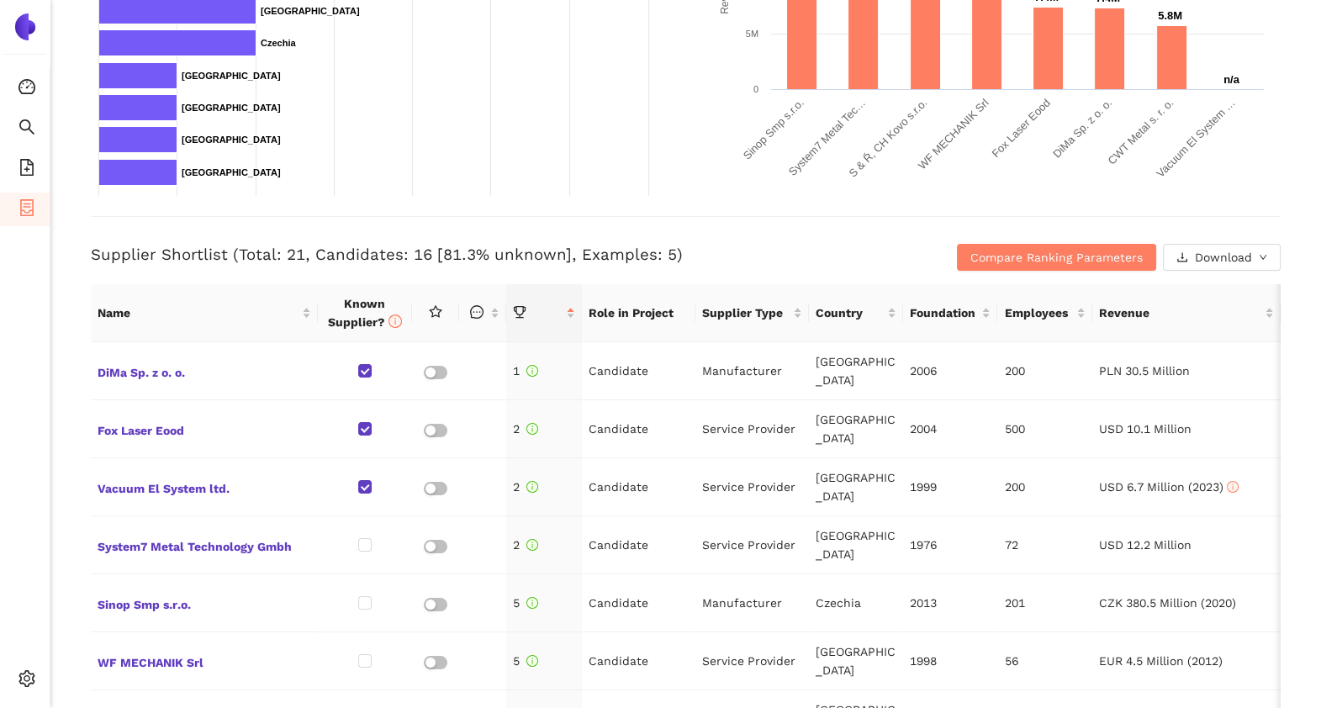
scroll to position [488, 0]
click at [18, 165] on icon "file-add" at bounding box center [26, 167] width 17 height 17
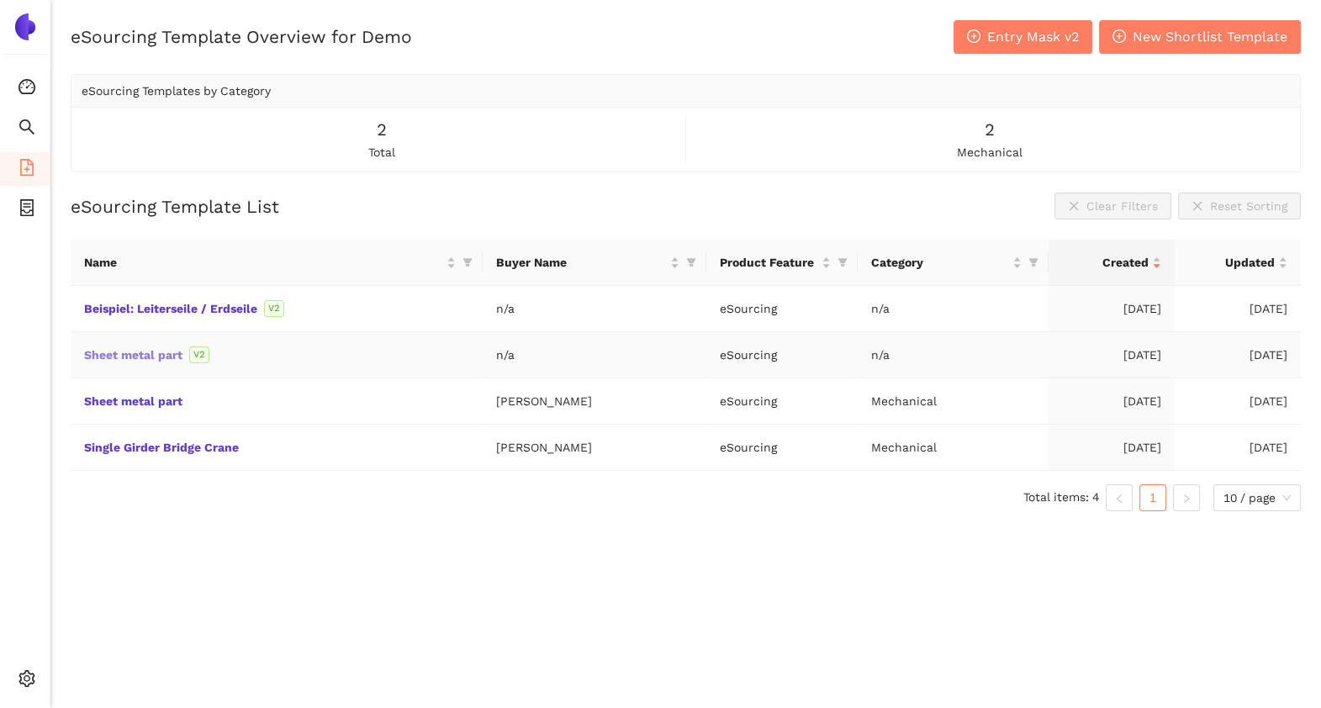
click at [0, 0] on link "Sheet metal part" at bounding box center [0, 0] width 0 height 0
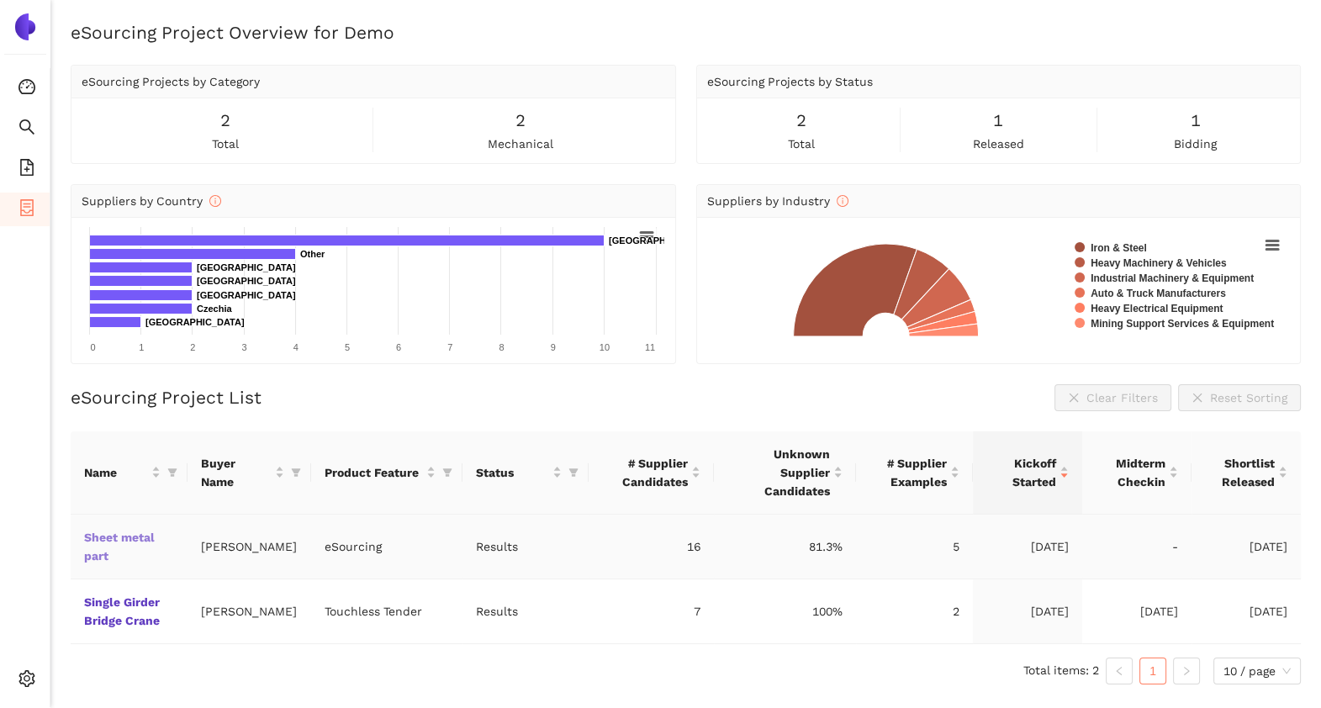
click at [0, 0] on link "Sheet metal part" at bounding box center [0, 0] width 0 height 0
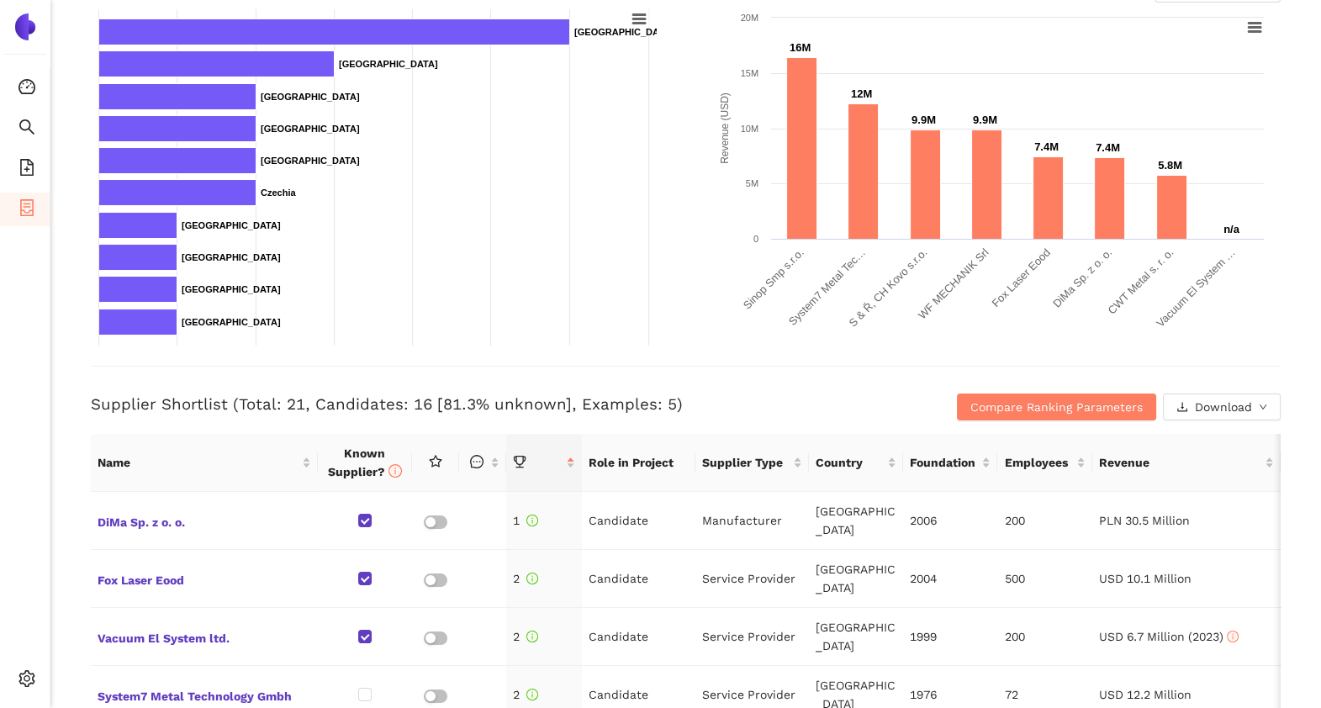
scroll to position [485, 0]
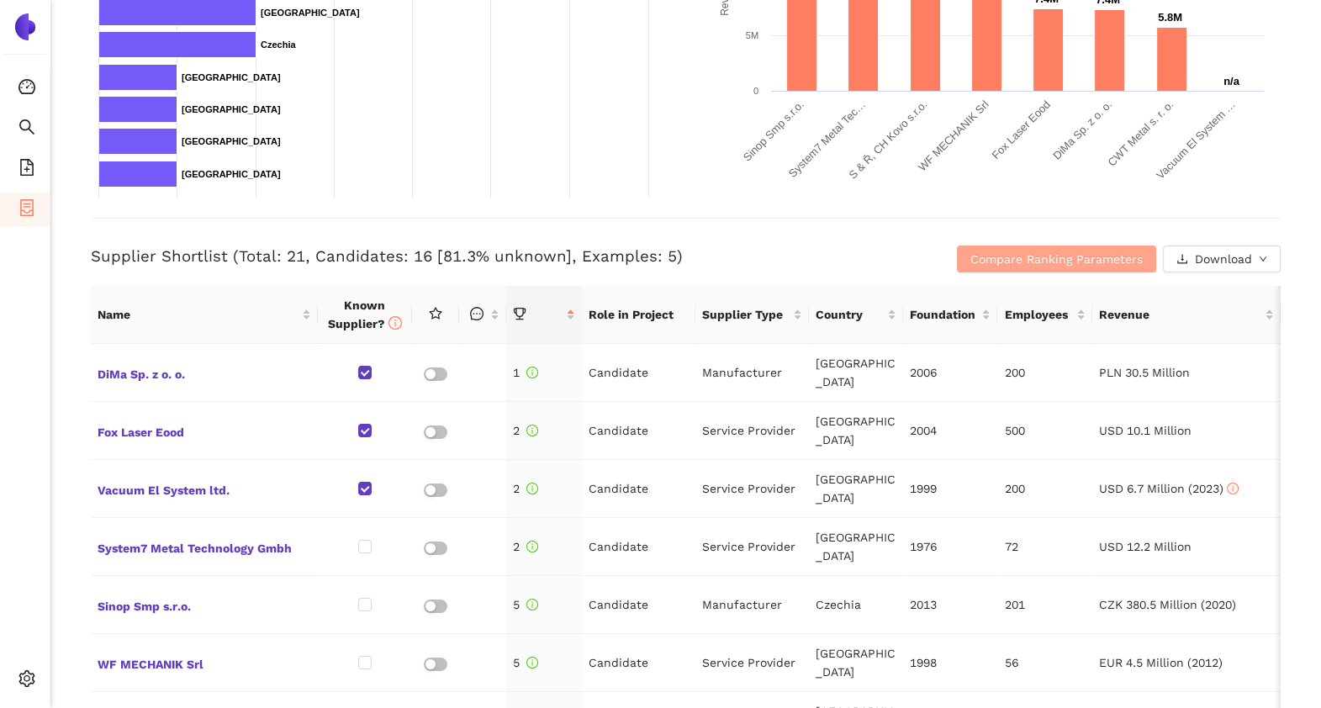
click at [994, 265] on span "Compare Ranking Parameters" at bounding box center [1056, 259] width 172 height 18
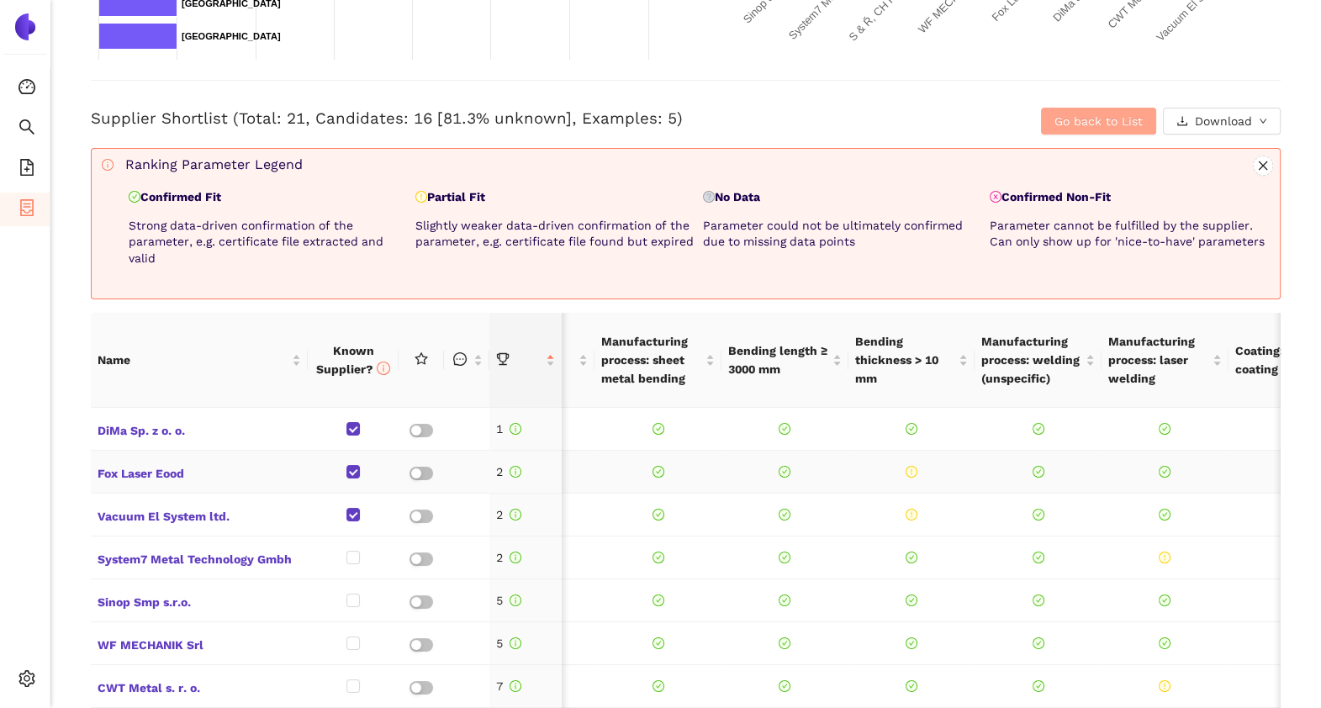
scroll to position [0, 0]
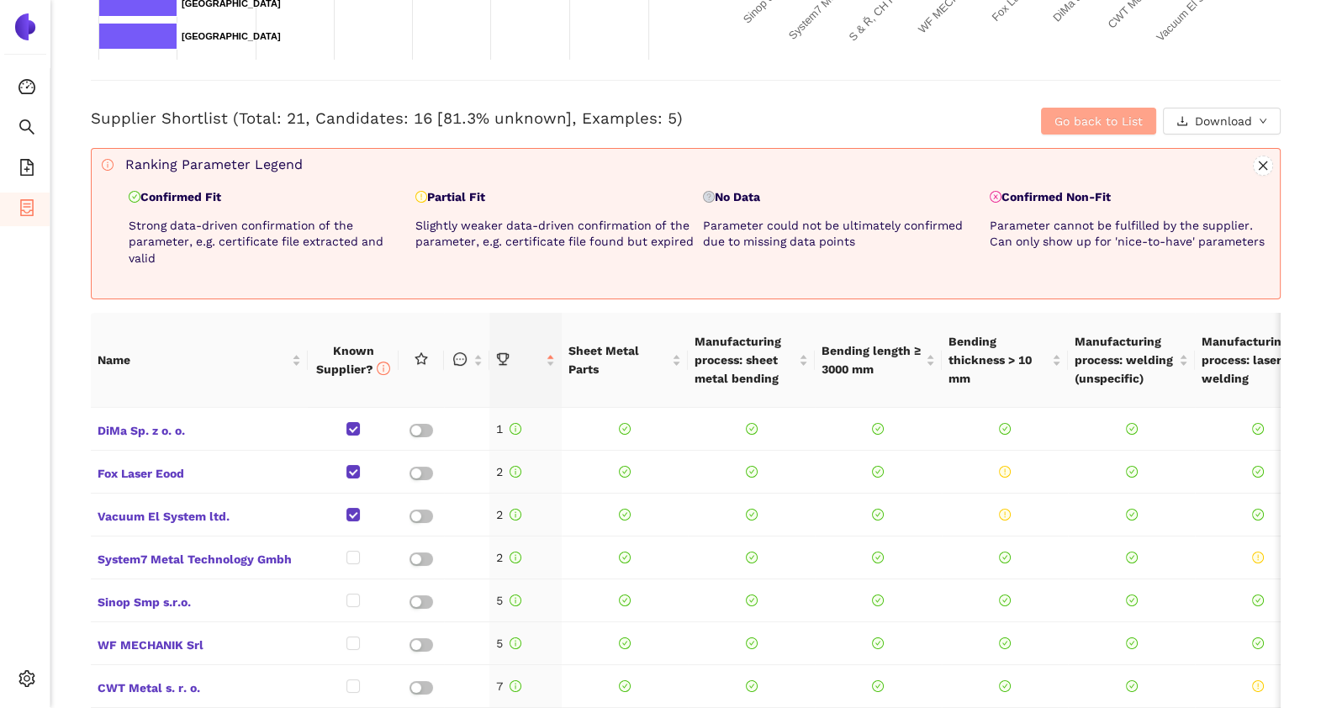
click at [1068, 126] on span "Go back to List" at bounding box center [1098, 121] width 88 height 18
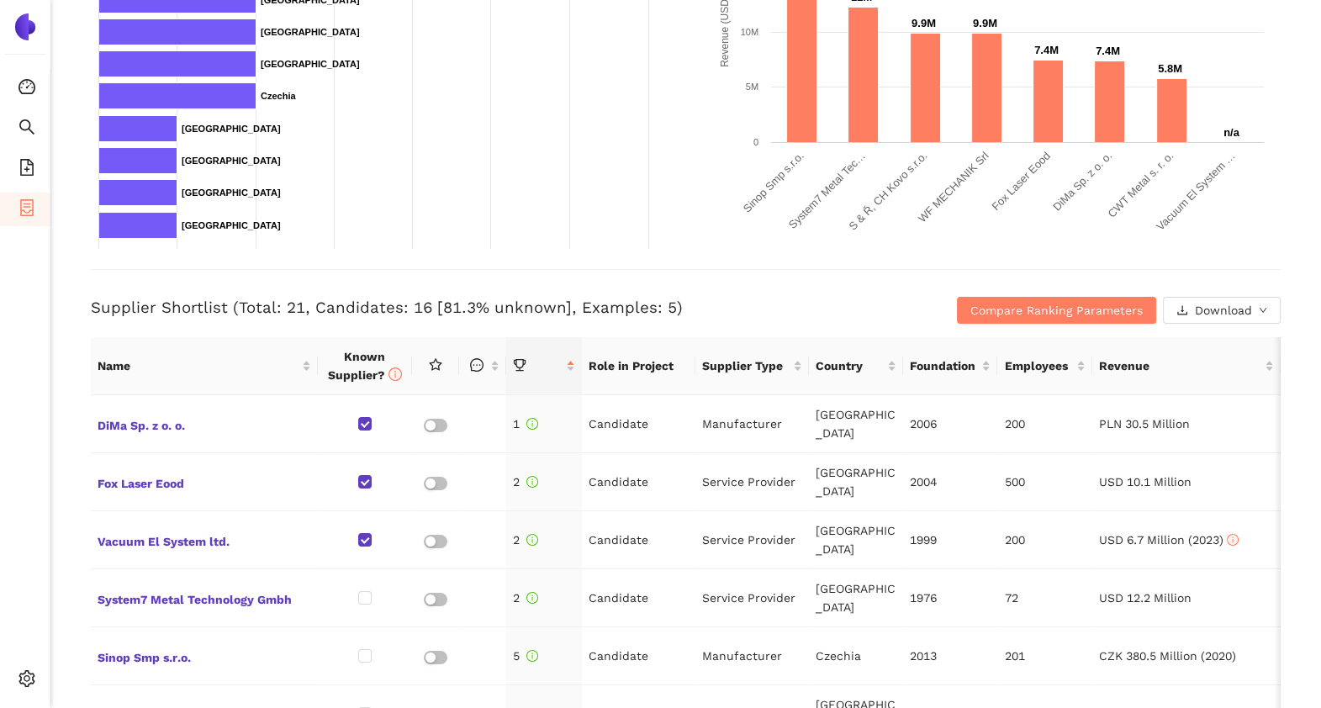
click at [71, 315] on div "Back eSourcing : Sheet metal part Project Timeline Entry Mask Kick-Off Done [DA…" at bounding box center [685, 354] width 1270 height 708
click at [273, 307] on h3 "Supplier Shortlist (Total: 21, Candidates: 16 [81.3% unknown], Examples: 5)" at bounding box center [487, 308] width 793 height 22
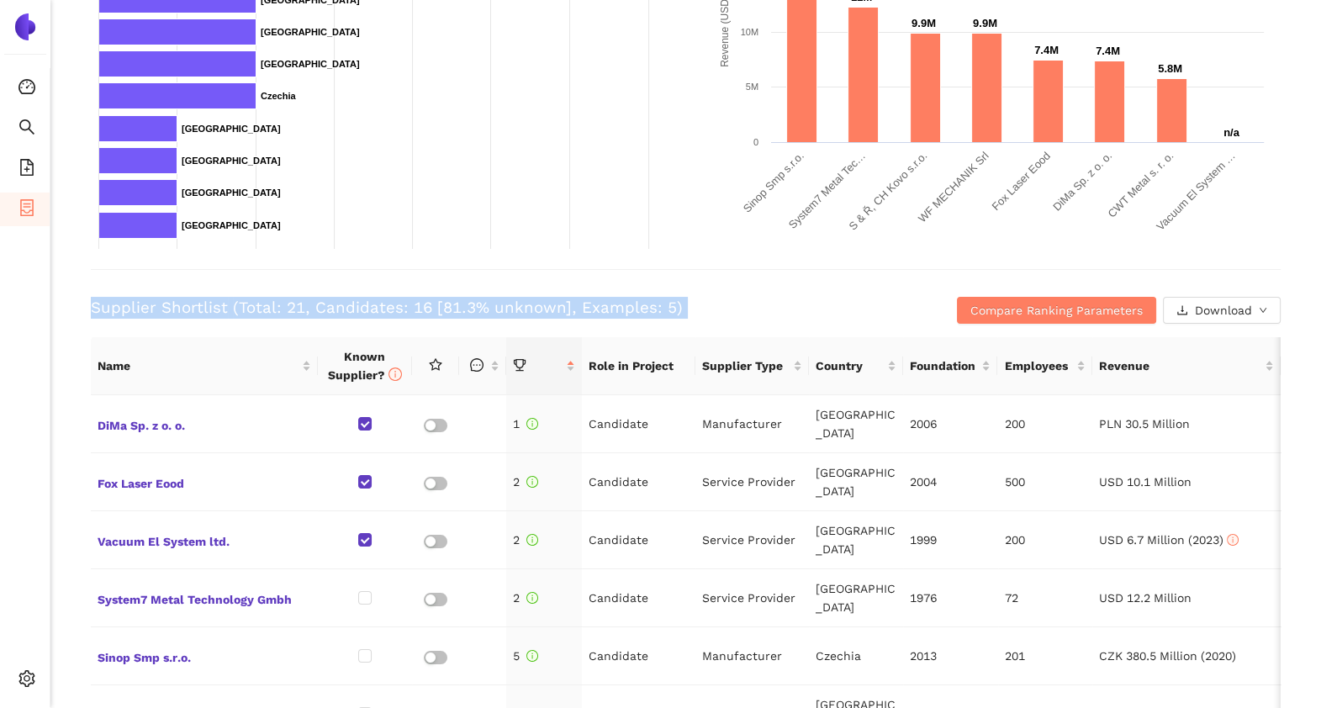
click at [273, 307] on h3 "Supplier Shortlist (Total: 21, Candidates: 16 [81.3% unknown], Examples: 5)" at bounding box center [487, 308] width 793 height 22
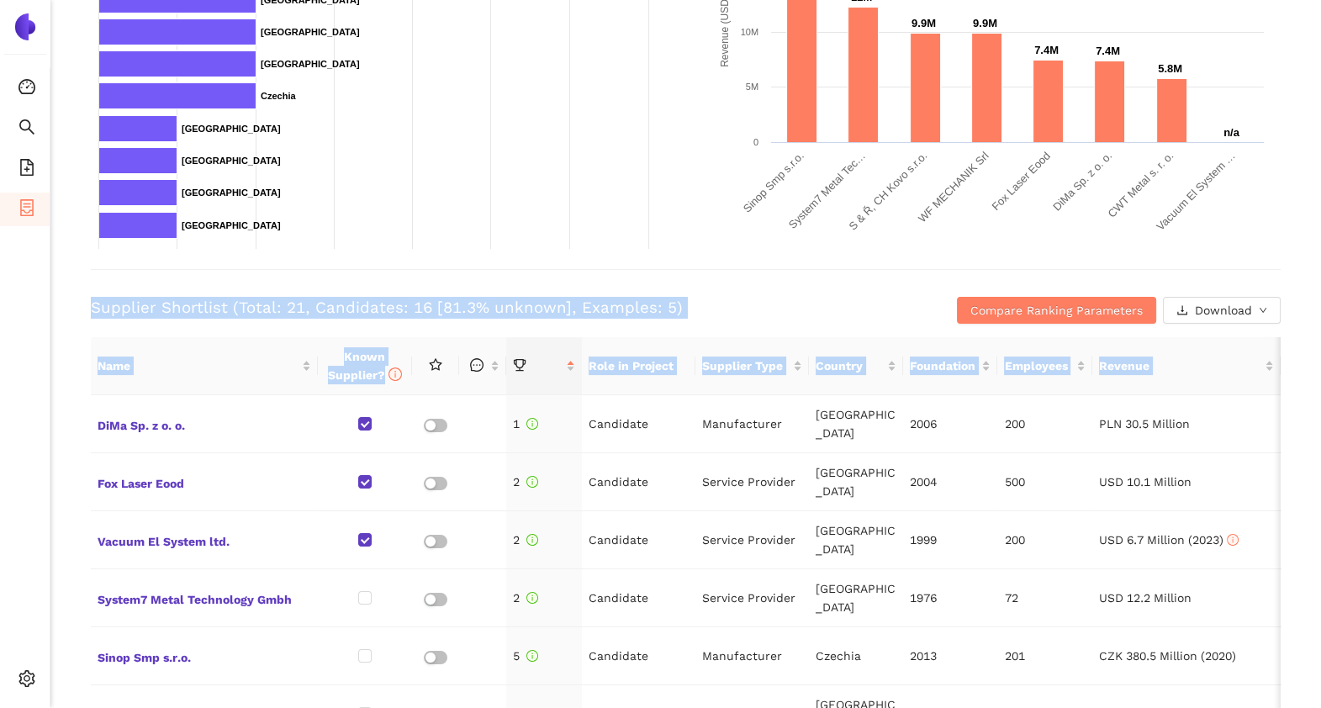
click at [0, 400] on html "Consolidation Search eSourcing Templates eSourcing Projects Settings Back eSour…" at bounding box center [660, 354] width 1321 height 708
